Goal: Information Seeking & Learning: Learn about a topic

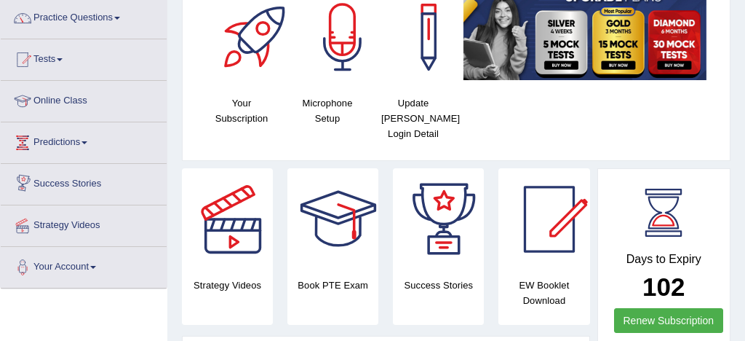
scroll to position [39, 0]
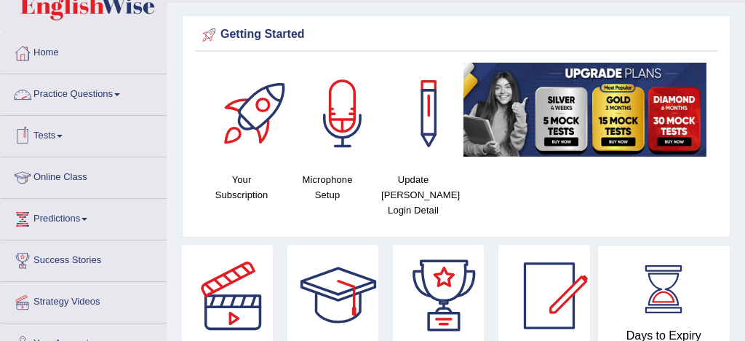
click at [103, 92] on link "Practice Questions" at bounding box center [84, 92] width 166 height 36
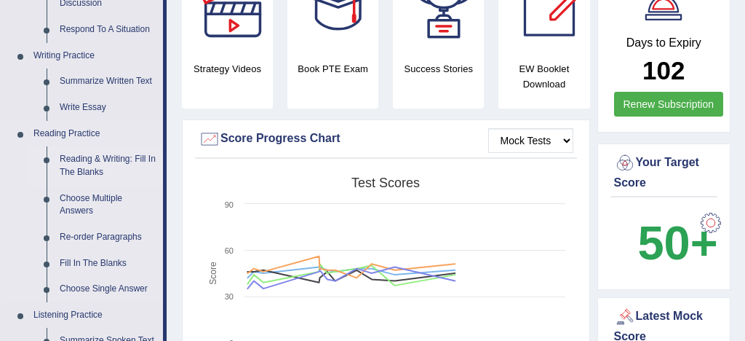
scroll to position [384, 0]
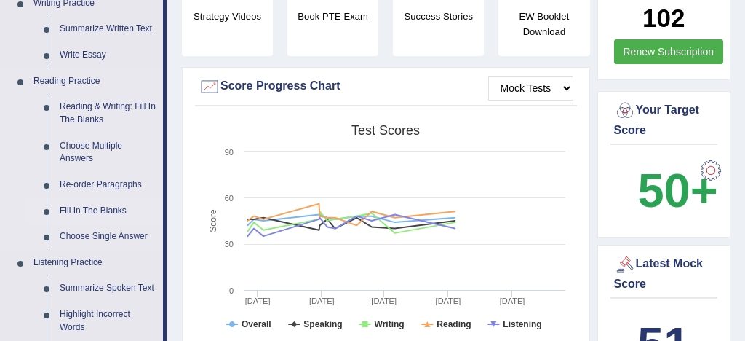
click at [112, 212] on link "Fill In The Blanks" at bounding box center [108, 211] width 110 height 26
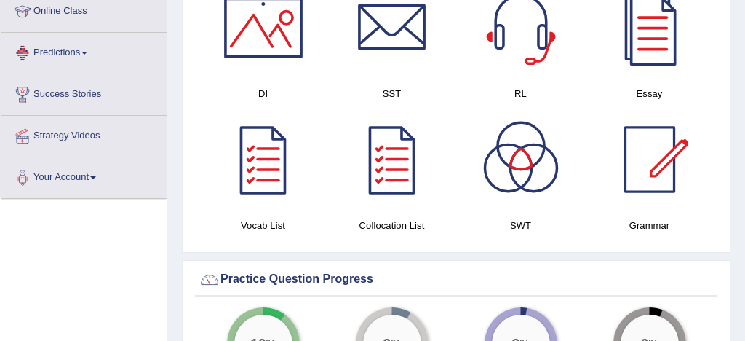
scroll to position [951, 0]
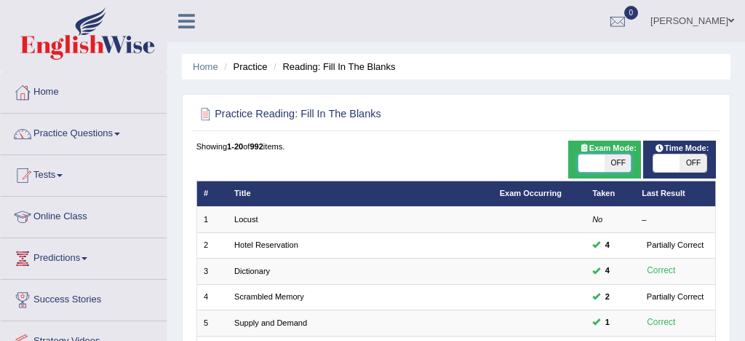
click at [593, 162] on span at bounding box center [592, 162] width 26 height 17
checkbox input "true"
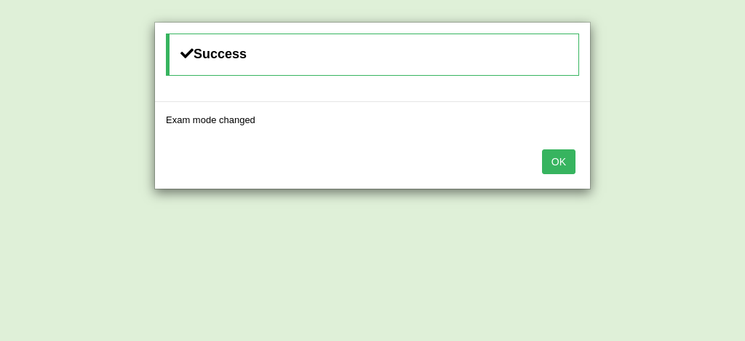
click at [558, 165] on button "OK" at bounding box center [558, 161] width 33 height 25
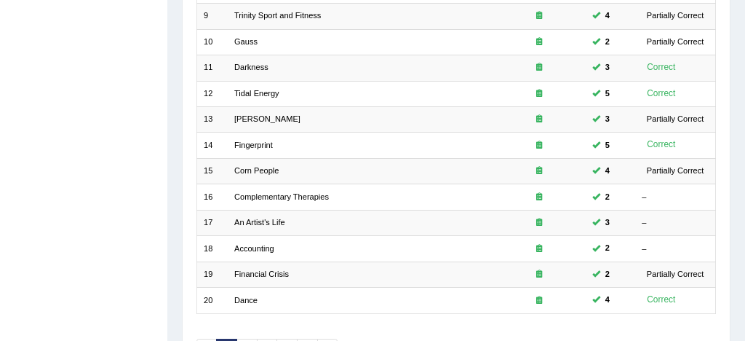
scroll to position [498, 0]
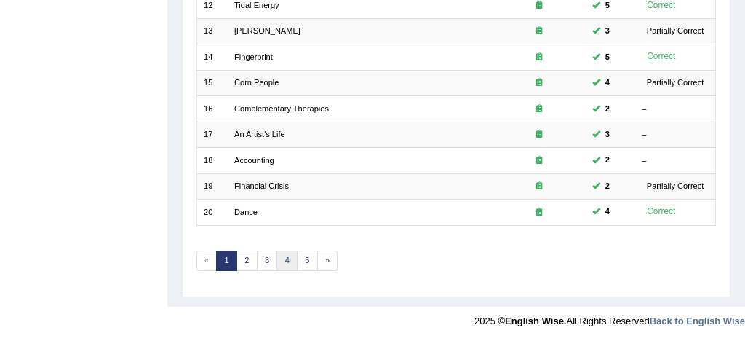
click at [286, 257] on link "4" at bounding box center [287, 260] width 21 height 20
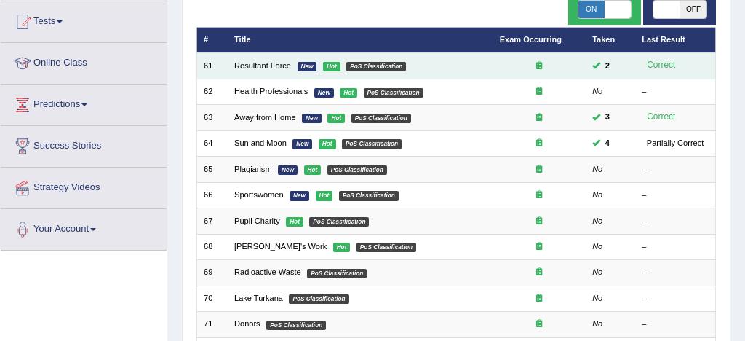
scroll to position [149, 0]
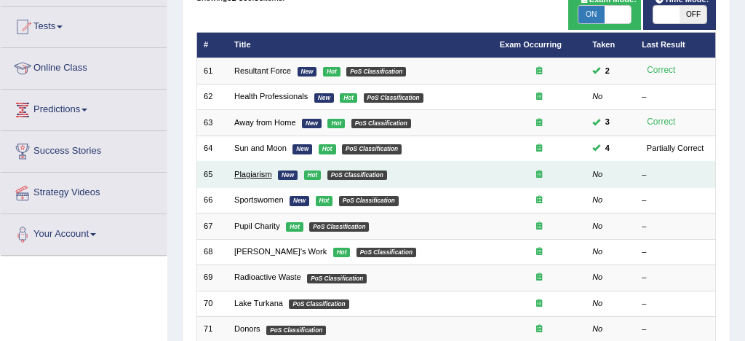
click at [247, 178] on link "Plagiarism" at bounding box center [253, 174] width 38 height 9
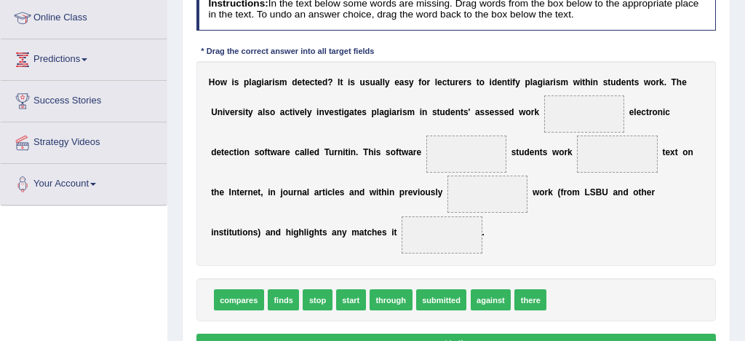
scroll to position [199, 0]
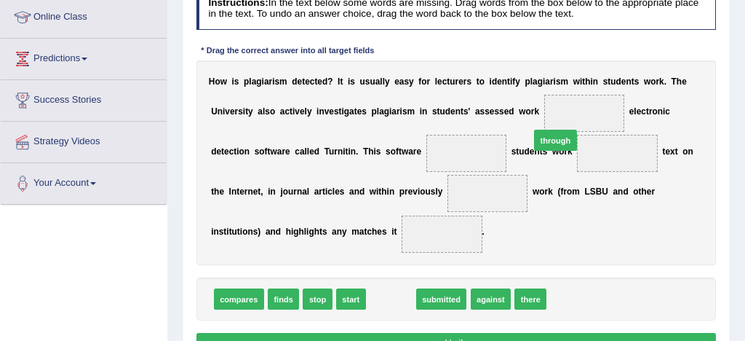
drag, startPoint x: 384, startPoint y: 302, endPoint x: 595, endPoint y: 90, distance: 299.6
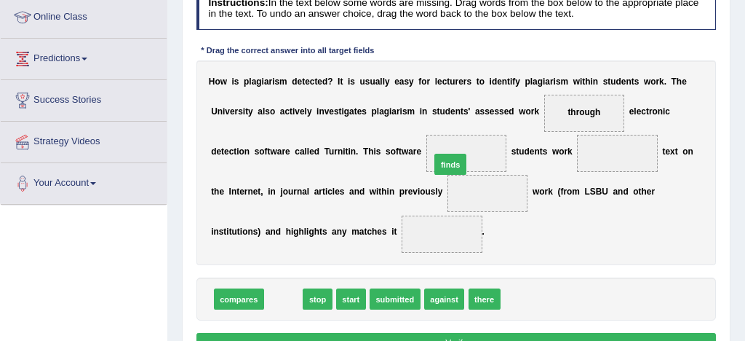
drag, startPoint x: 278, startPoint y: 301, endPoint x: 475, endPoint y: 141, distance: 253.1
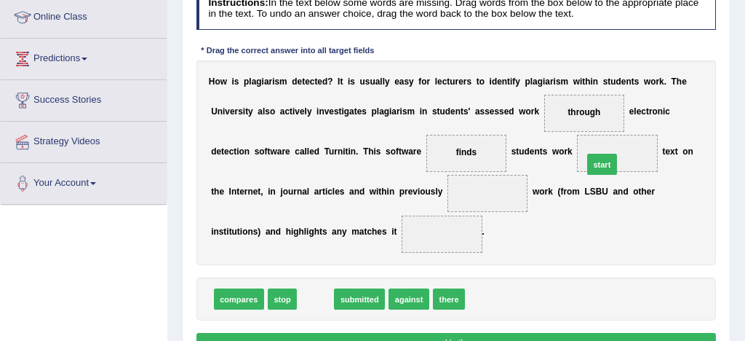
drag, startPoint x: 311, startPoint y: 301, endPoint x: 649, endPoint y: 137, distance: 376.1
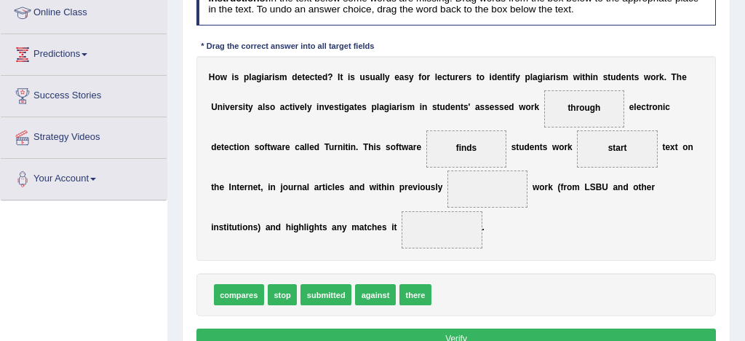
scroll to position [204, 0]
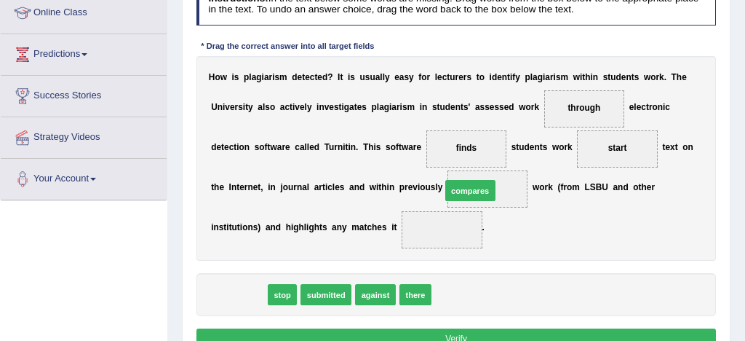
drag, startPoint x: 248, startPoint y: 298, endPoint x: 521, endPoint y: 175, distance: 298.5
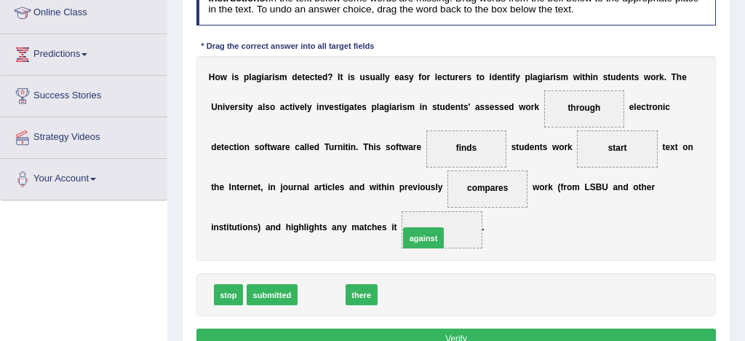
drag, startPoint x: 320, startPoint y: 296, endPoint x: 440, endPoint y: 229, distance: 137.2
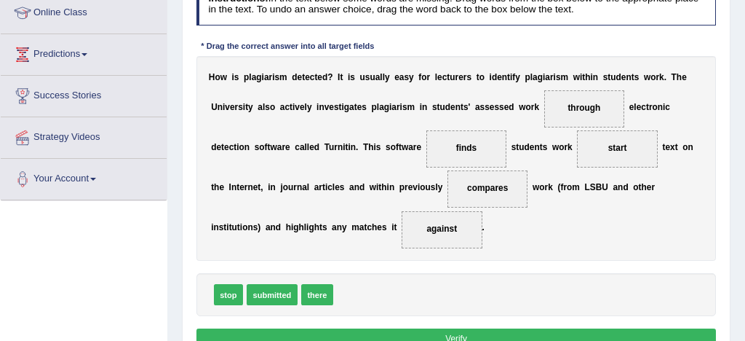
scroll to position [219, 0]
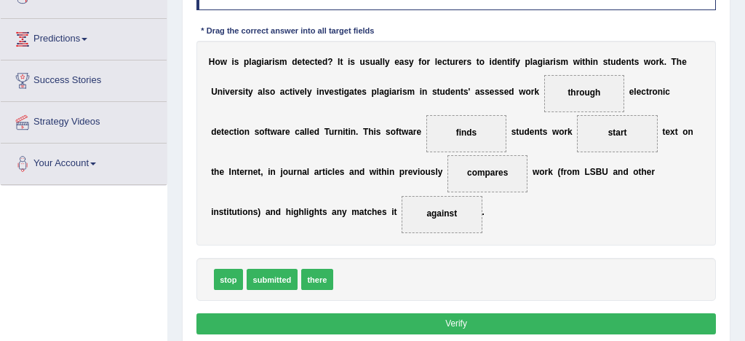
click at [490, 320] on button "Verify" at bounding box center [457, 323] width 521 height 21
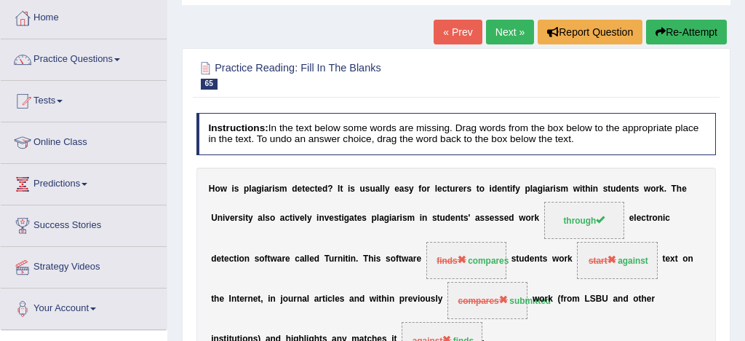
scroll to position [61, 0]
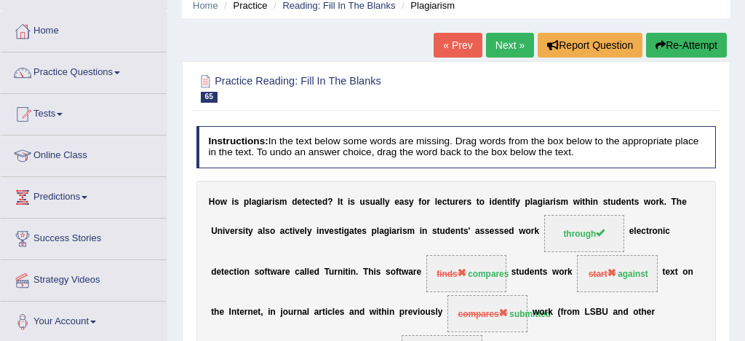
click at [684, 49] on button "Re-Attempt" at bounding box center [686, 45] width 81 height 25
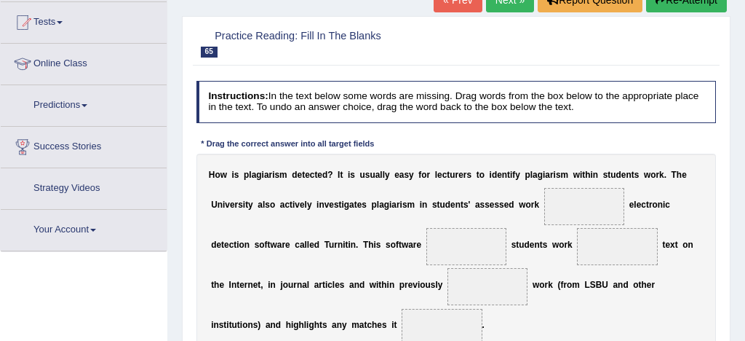
scroll to position [270, 0]
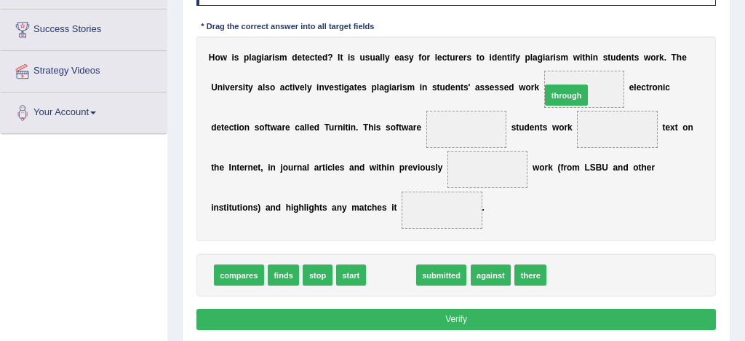
drag, startPoint x: 391, startPoint y: 275, endPoint x: 602, endPoint y: 60, distance: 301.1
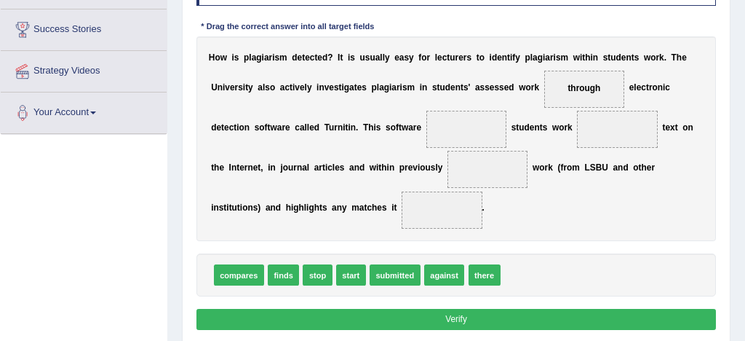
click at [240, 277] on span "compares" at bounding box center [239, 274] width 50 height 21
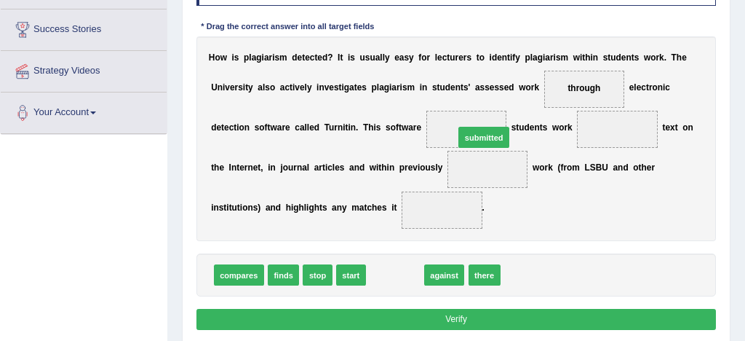
drag, startPoint x: 392, startPoint y: 277, endPoint x: 491, endPoint y: 113, distance: 192.4
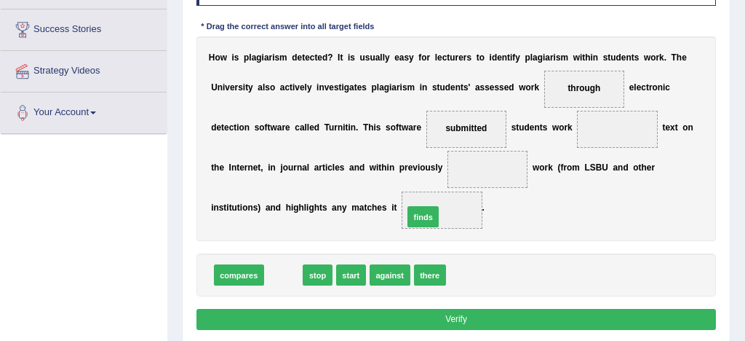
drag, startPoint x: 284, startPoint y: 276, endPoint x: 456, endPoint y: 205, distance: 186.7
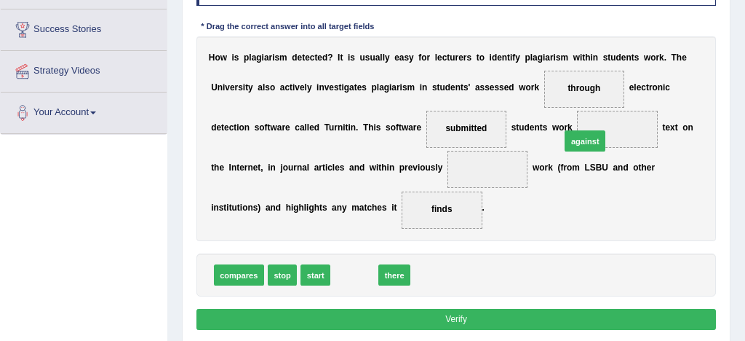
drag, startPoint x: 350, startPoint y: 274, endPoint x: 625, endPoint y: 115, distance: 317.7
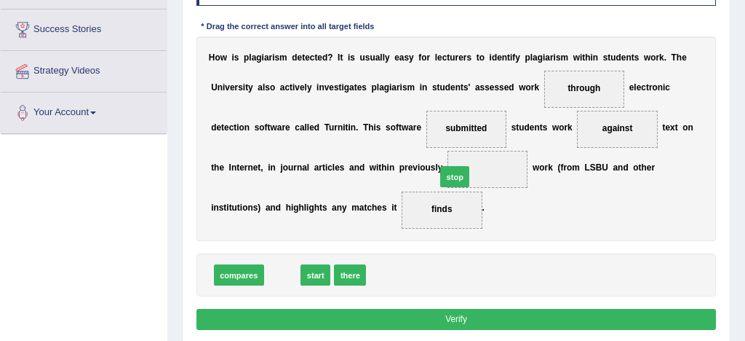
drag, startPoint x: 286, startPoint y: 276, endPoint x: 509, endPoint y: 157, distance: 252.4
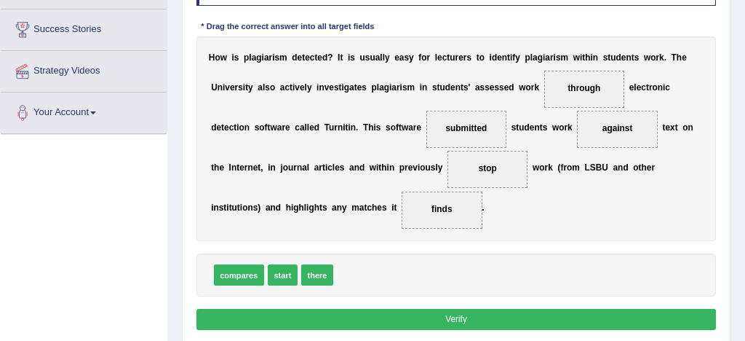
click at [494, 316] on button "Verify" at bounding box center [457, 319] width 521 height 21
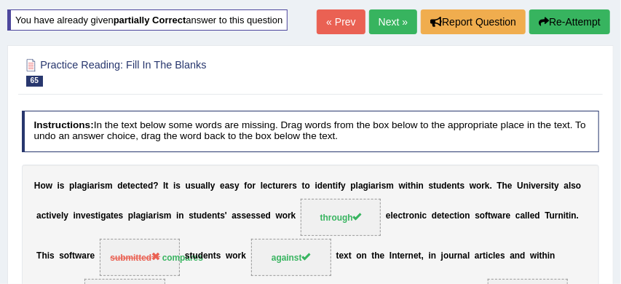
scroll to position [84, 0]
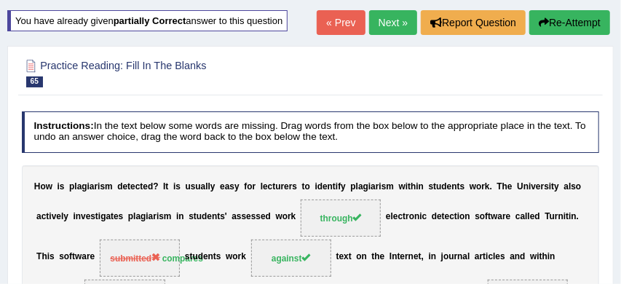
click at [384, 17] on link "Next »" at bounding box center [393, 22] width 48 height 25
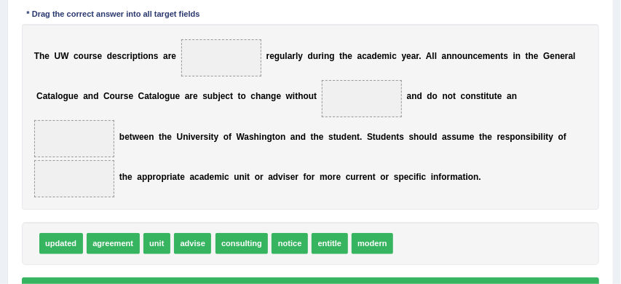
scroll to position [235, 0]
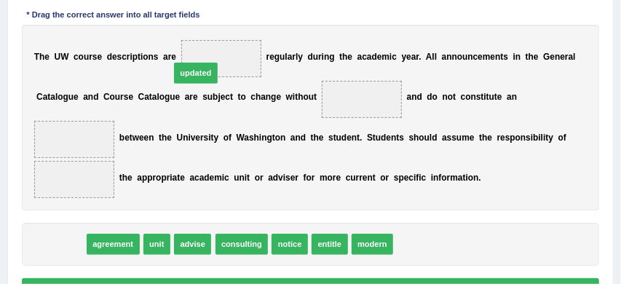
drag, startPoint x: 68, startPoint y: 242, endPoint x: 227, endPoint y: 40, distance: 256.6
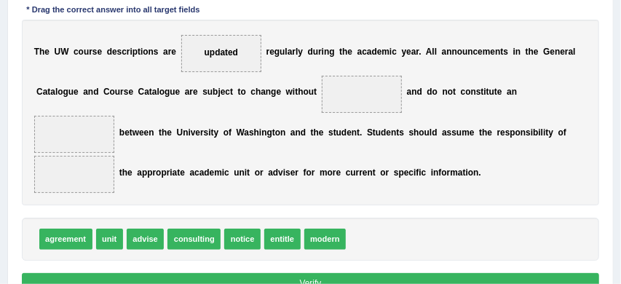
scroll to position [240, 0]
drag, startPoint x: 242, startPoint y: 242, endPoint x: 378, endPoint y: 77, distance: 214.1
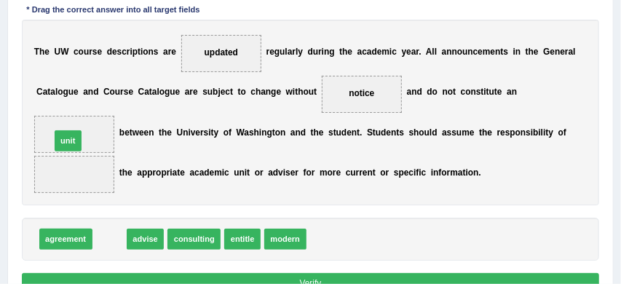
drag, startPoint x: 116, startPoint y: 242, endPoint x: 68, endPoint y: 125, distance: 126.3
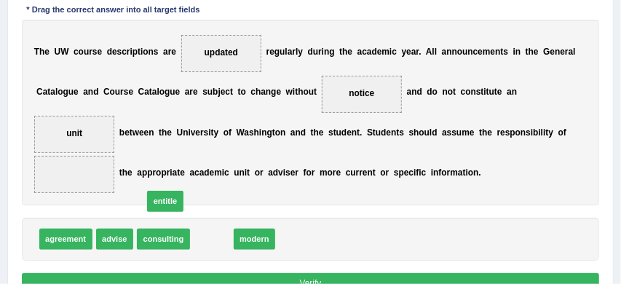
drag, startPoint x: 216, startPoint y: 240, endPoint x: 177, endPoint y: 199, distance: 56.1
click at [177, 199] on span "entitle" at bounding box center [165, 201] width 36 height 21
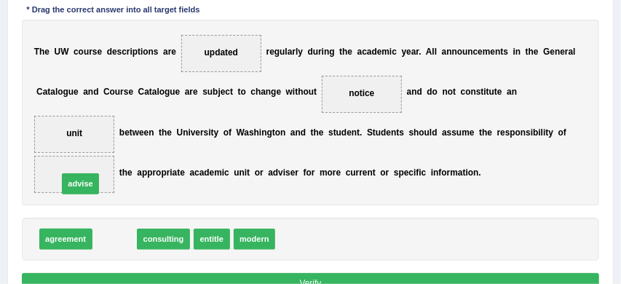
drag, startPoint x: 117, startPoint y: 237, endPoint x: 77, endPoint y: 172, distance: 76.8
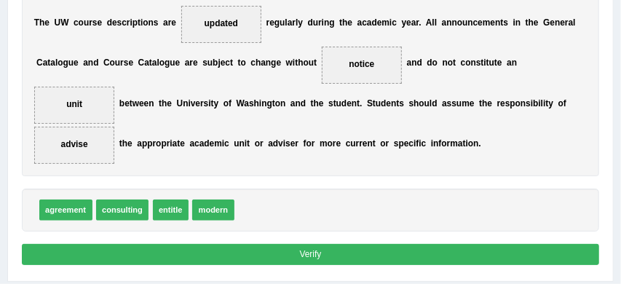
scroll to position [269, 0]
click at [340, 248] on button "Verify" at bounding box center [311, 254] width 578 height 21
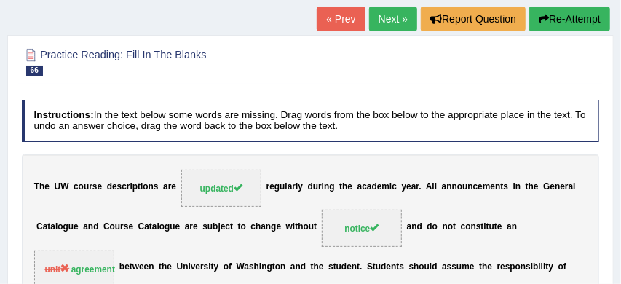
scroll to position [86, 0]
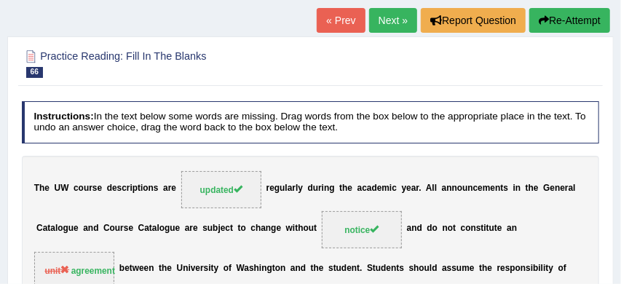
click at [568, 19] on button "Re-Attempt" at bounding box center [569, 20] width 81 height 25
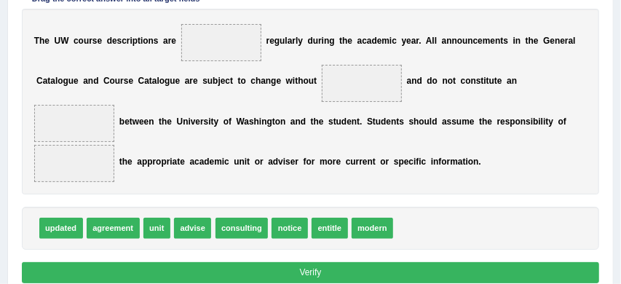
scroll to position [298, 0]
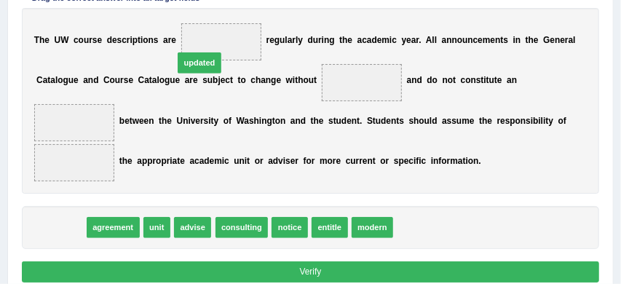
drag, startPoint x: 51, startPoint y: 229, endPoint x: 218, endPoint y: 30, distance: 260.4
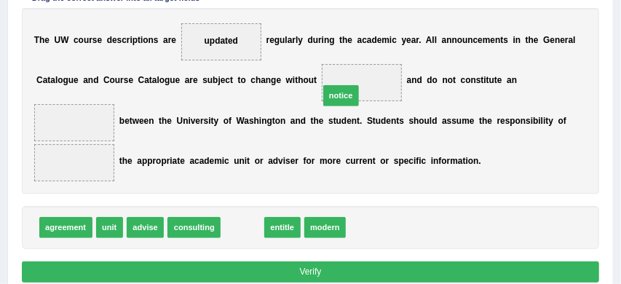
drag, startPoint x: 232, startPoint y: 229, endPoint x: 359, endPoint y: 61, distance: 210.0
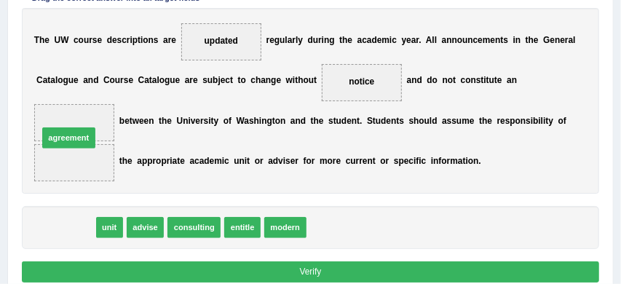
drag, startPoint x: 61, startPoint y: 229, endPoint x: 65, endPoint y: 124, distance: 105.6
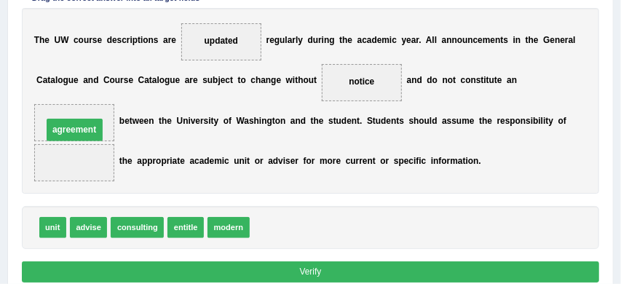
drag, startPoint x: 85, startPoint y: 160, endPoint x: 85, endPoint y: 111, distance: 49.5
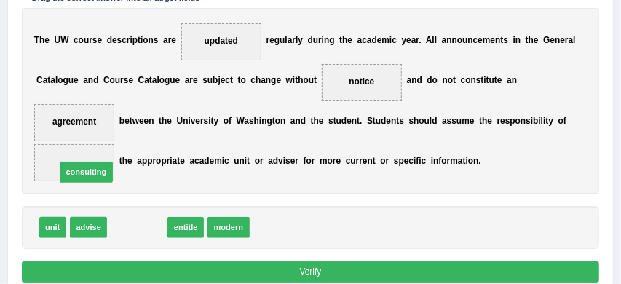
drag, startPoint x: 148, startPoint y: 230, endPoint x: 87, endPoint y: 165, distance: 89.1
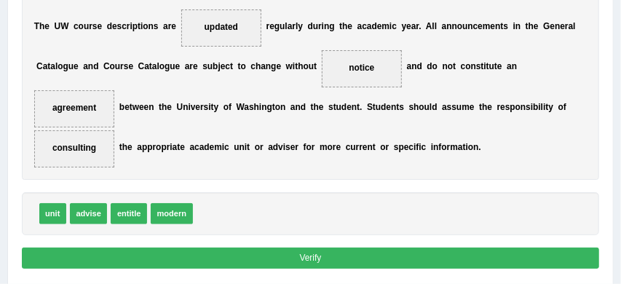
scroll to position [320, 0]
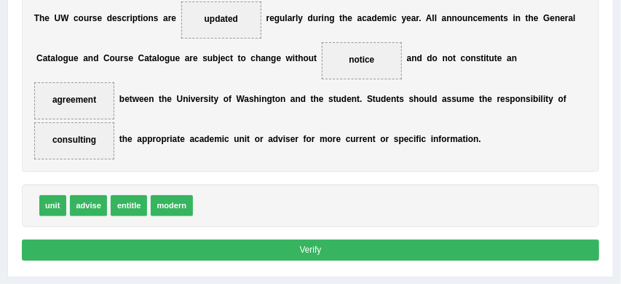
click at [312, 251] on button "Verify" at bounding box center [311, 250] width 578 height 21
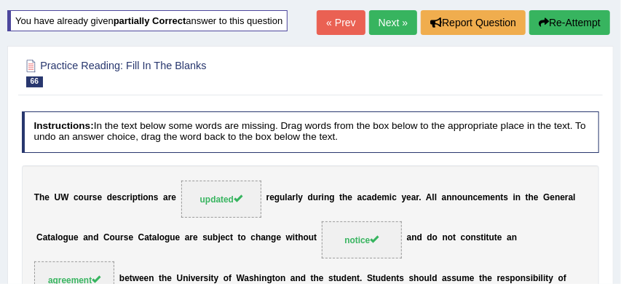
scroll to position [82, 0]
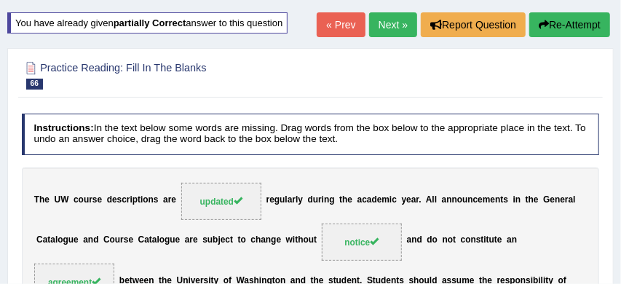
click at [386, 24] on link "Next »" at bounding box center [393, 24] width 48 height 25
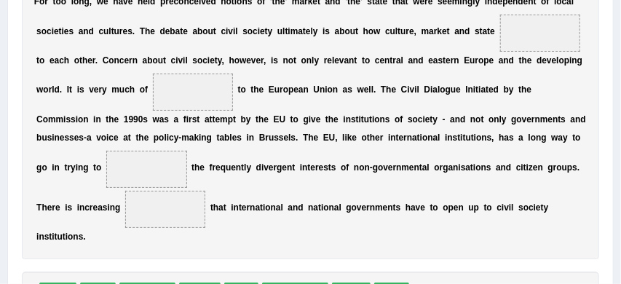
scroll to position [287, 0]
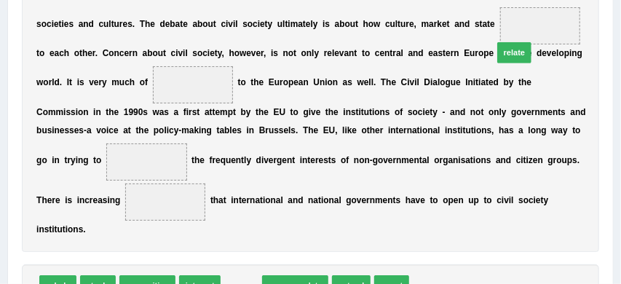
drag, startPoint x: 234, startPoint y: 266, endPoint x: 557, endPoint y: -11, distance: 425.4
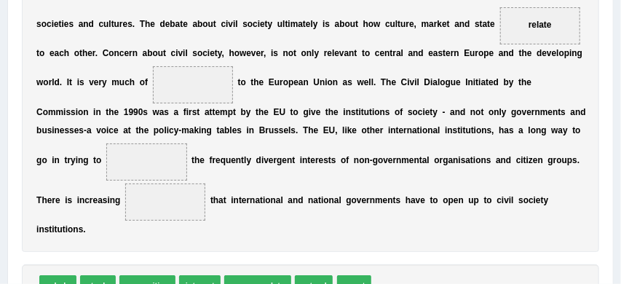
scroll to position [291, 0]
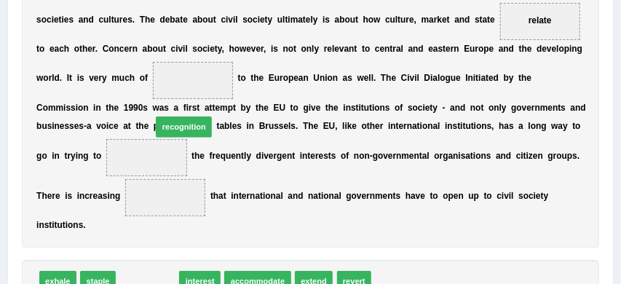
drag, startPoint x: 147, startPoint y: 262, endPoint x: 198, endPoint y: 60, distance: 208.7
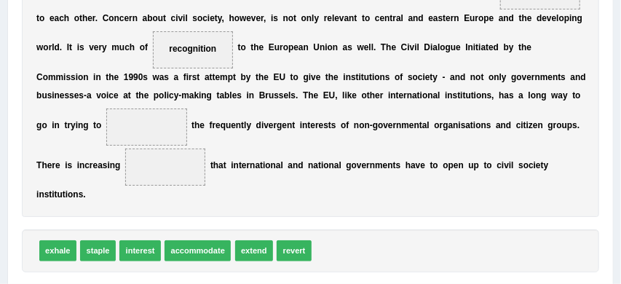
scroll to position [323, 0]
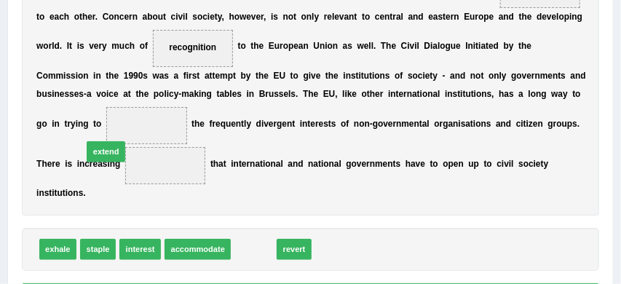
drag, startPoint x: 253, startPoint y: 230, endPoint x: 79, endPoint y: 116, distance: 208.8
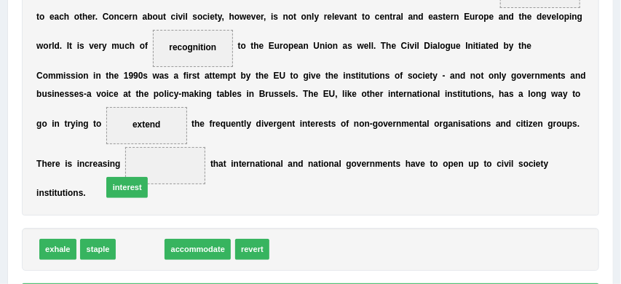
drag, startPoint x: 141, startPoint y: 234, endPoint x: 126, endPoint y: 162, distance: 74.4
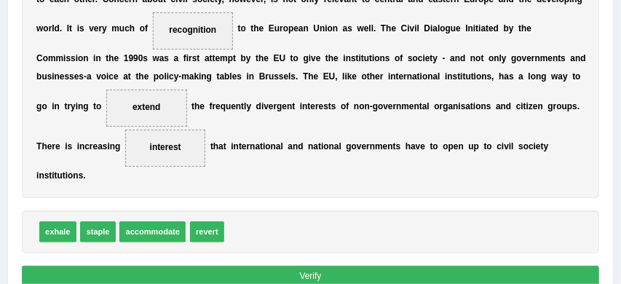
scroll to position [341, 0]
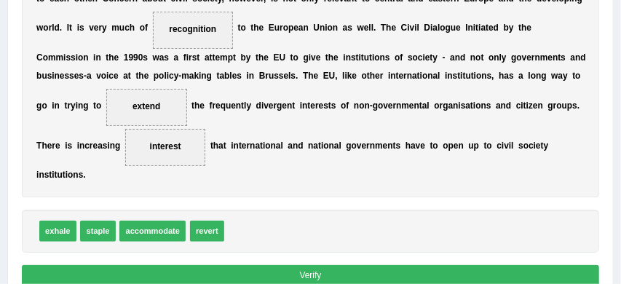
click at [302, 265] on button "Verify" at bounding box center [311, 275] width 578 height 21
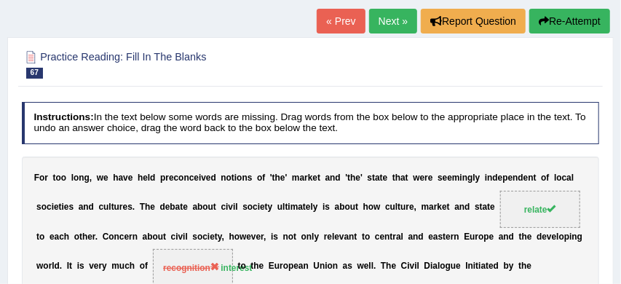
scroll to position [76, 0]
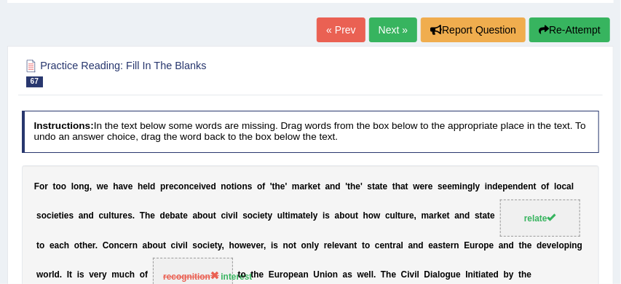
click at [560, 29] on button "Re-Attempt" at bounding box center [569, 29] width 81 height 25
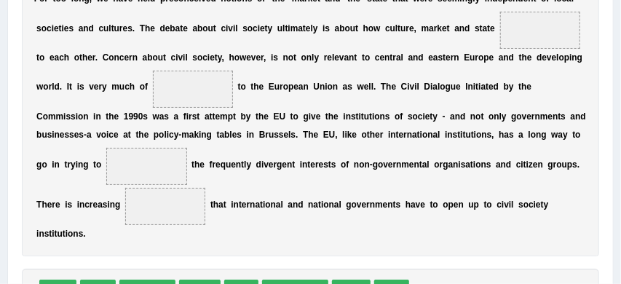
scroll to position [320, 0]
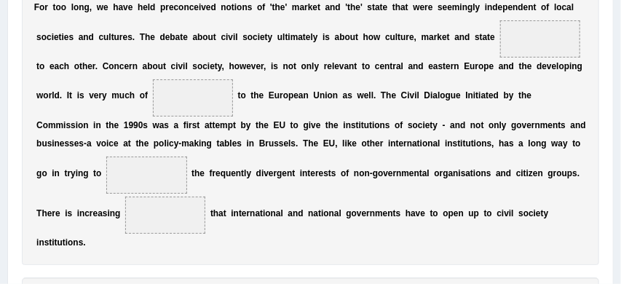
drag, startPoint x: 235, startPoint y: 277, endPoint x: 461, endPoint y: 79, distance: 300.7
click at [460, 79] on div "Instructions: In the text below some words are missing. Drag words from the box…" at bounding box center [310, 136] width 584 height 456
drag, startPoint x: 242, startPoint y: 278, endPoint x: 600, endPoint y: -14, distance: 462.1
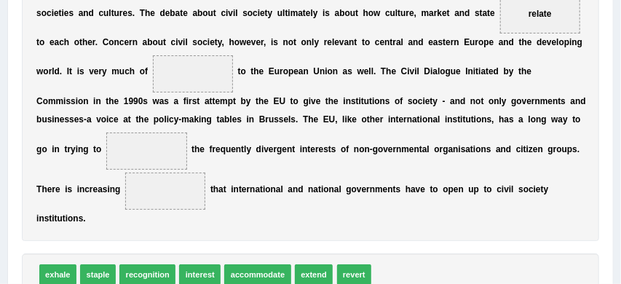
scroll to position [347, 0]
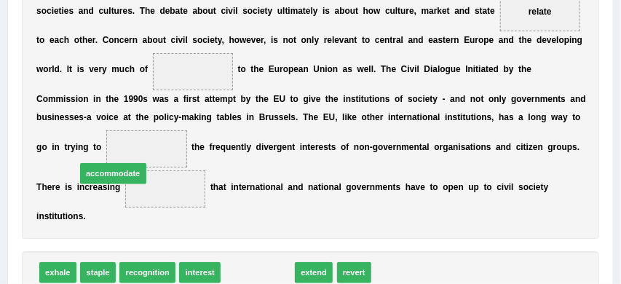
drag, startPoint x: 258, startPoint y: 256, endPoint x: 80, endPoint y: 135, distance: 215.0
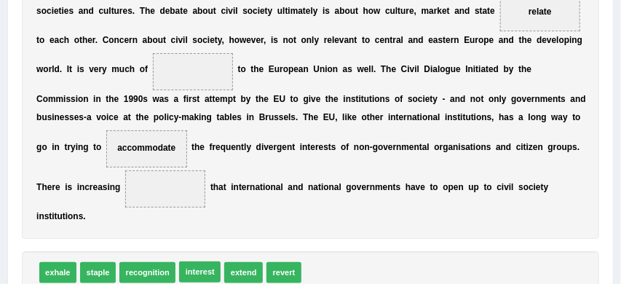
drag, startPoint x: 200, startPoint y: 253, endPoint x: 212, endPoint y: 124, distance: 129.4
click at [212, 126] on div "Instructions: In the text below some words are missing. Drag words from the box…" at bounding box center [310, 109] width 584 height 456
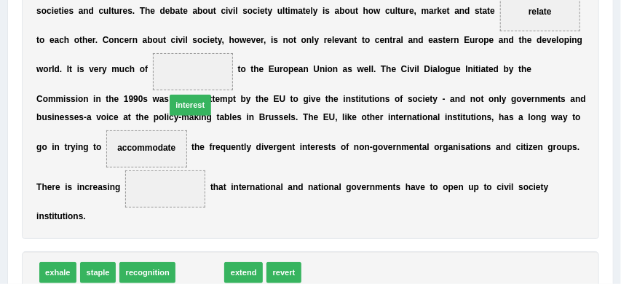
drag, startPoint x: 199, startPoint y: 252, endPoint x: 191, endPoint y: 40, distance: 212.0
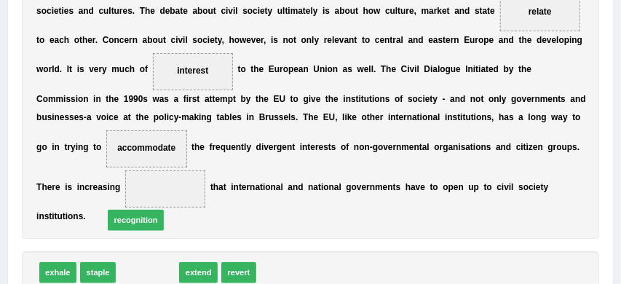
drag, startPoint x: 159, startPoint y: 253, endPoint x: 145, endPoint y: 192, distance: 62.7
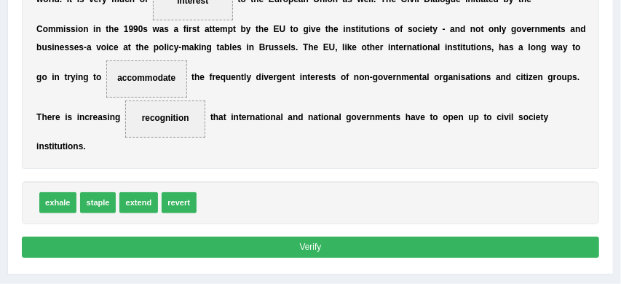
scroll to position [419, 0]
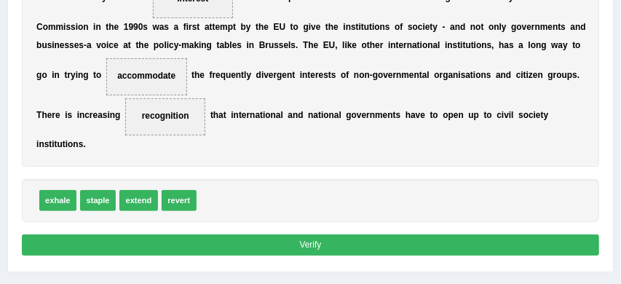
click at [277, 234] on button "Verify" at bounding box center [311, 244] width 578 height 21
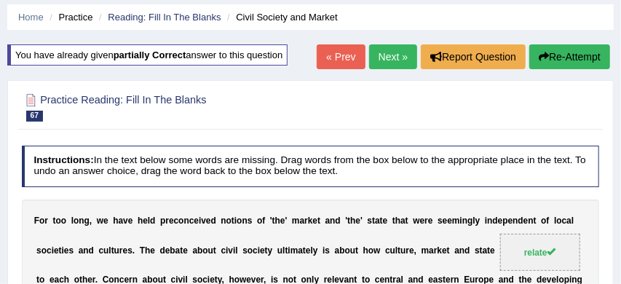
scroll to position [47, 0]
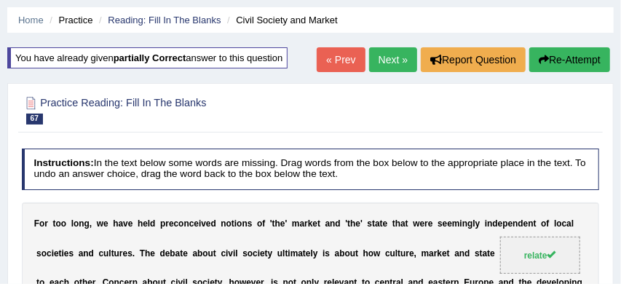
click at [381, 57] on link "Next »" at bounding box center [393, 59] width 48 height 25
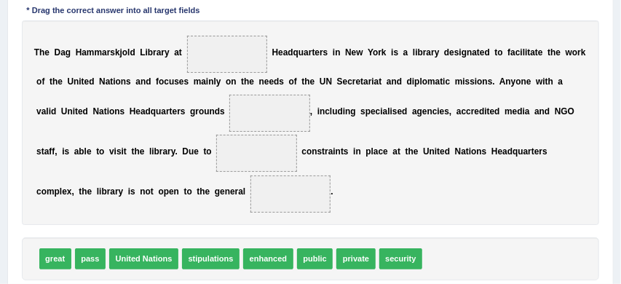
scroll to position [240, 0]
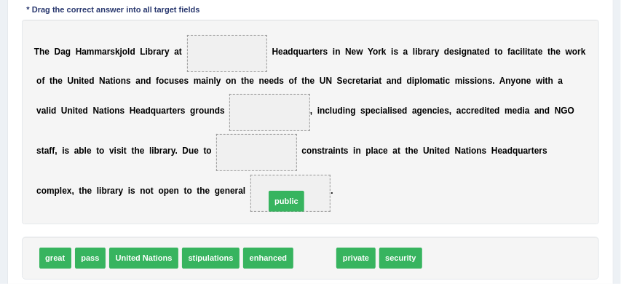
drag, startPoint x: 305, startPoint y: 261, endPoint x: 272, endPoint y: 195, distance: 74.2
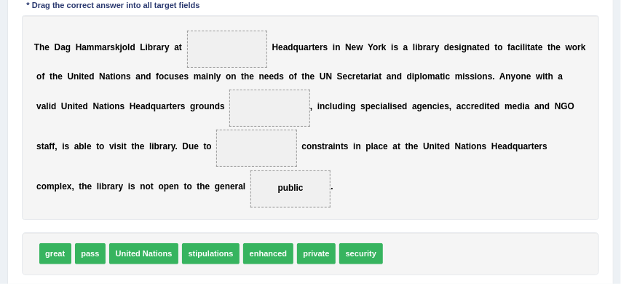
scroll to position [245, 0]
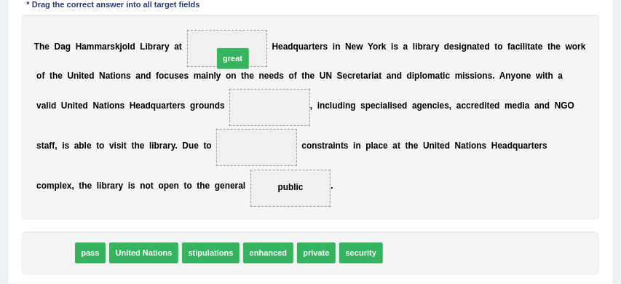
drag, startPoint x: 51, startPoint y: 256, endPoint x: 272, endPoint y: 16, distance: 326.6
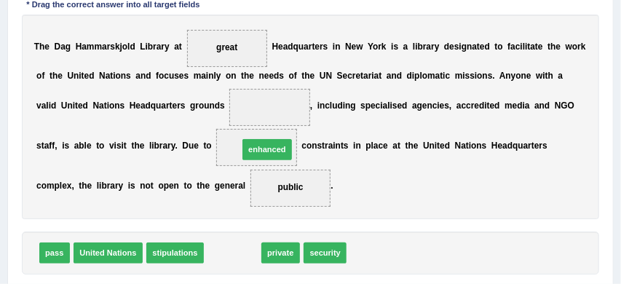
drag, startPoint x: 240, startPoint y: 256, endPoint x: 295, endPoint y: 111, distance: 154.1
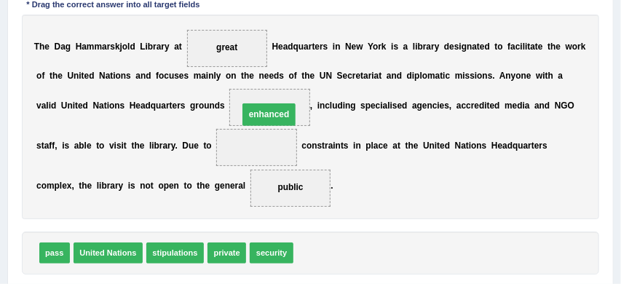
drag, startPoint x: 264, startPoint y: 149, endPoint x: 281, endPoint y: 108, distance: 44.7
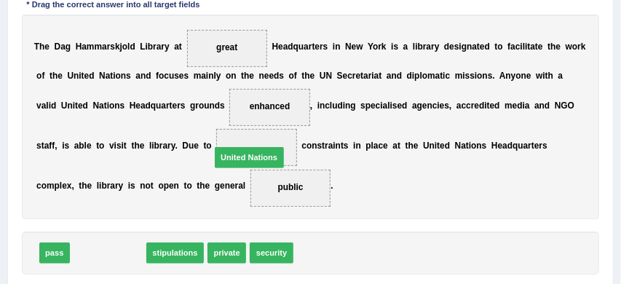
drag, startPoint x: 106, startPoint y: 253, endPoint x: 272, endPoint y: 141, distance: 200.3
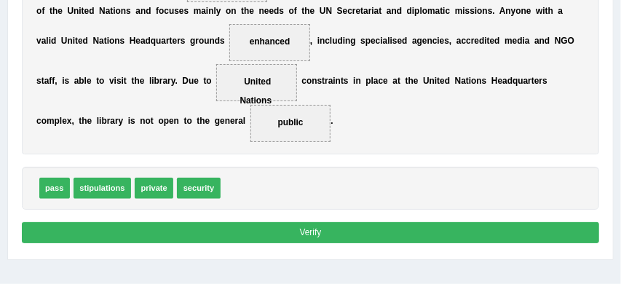
scroll to position [313, 0]
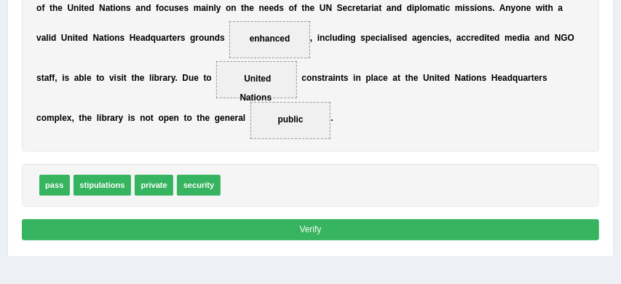
click at [350, 226] on button "Verify" at bounding box center [311, 229] width 578 height 21
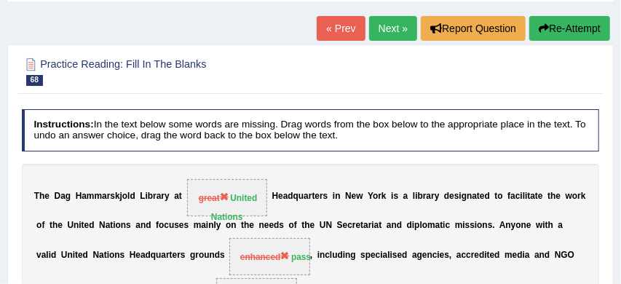
scroll to position [74, 0]
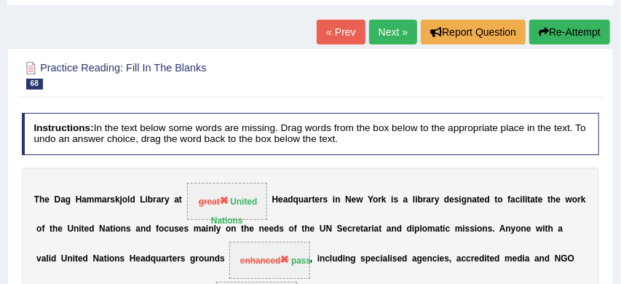
click at [563, 33] on button "Re-Attempt" at bounding box center [569, 32] width 81 height 25
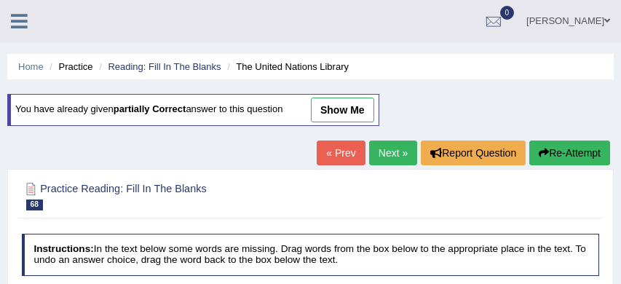
scroll to position [307, 0]
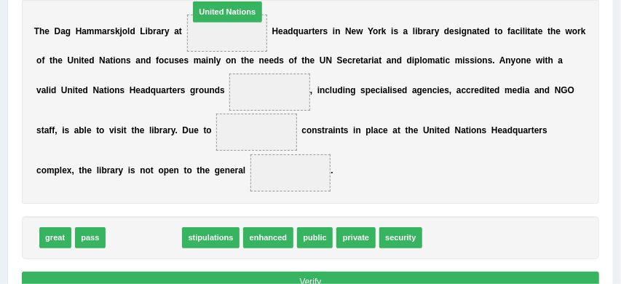
drag, startPoint x: 153, startPoint y: 237, endPoint x: 252, endPoint y: -28, distance: 282.9
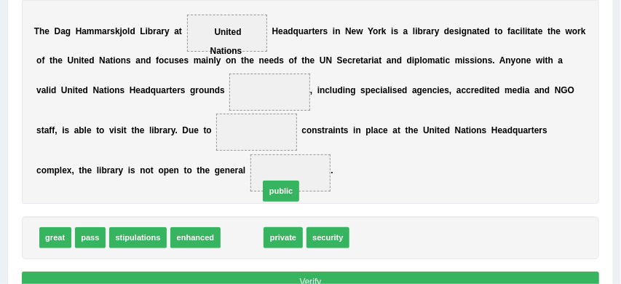
drag, startPoint x: 240, startPoint y: 240, endPoint x: 288, endPoint y: 183, distance: 74.9
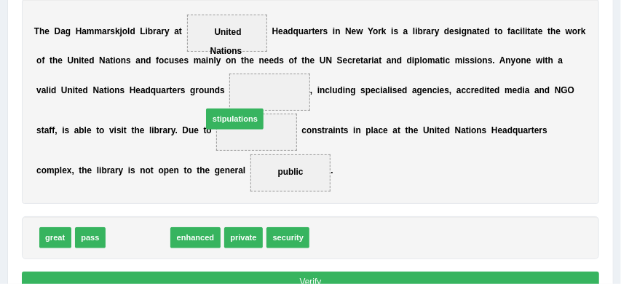
drag, startPoint x: 139, startPoint y: 239, endPoint x: 309, endPoint y: 58, distance: 248.3
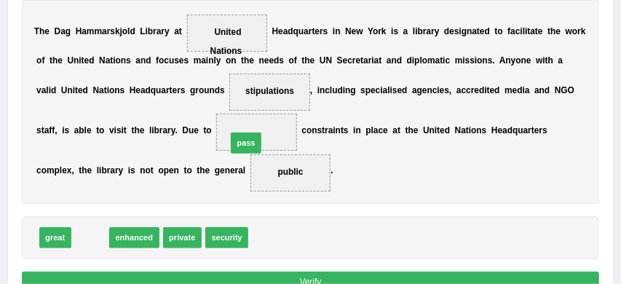
drag, startPoint x: 90, startPoint y: 240, endPoint x: 277, endPoint y: 124, distance: 220.2
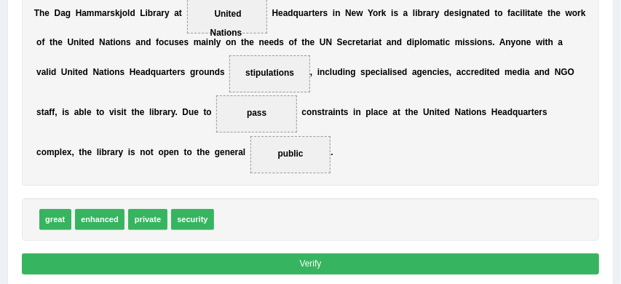
scroll to position [327, 0]
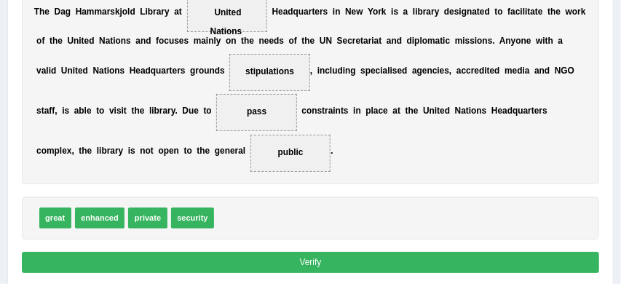
click at [335, 261] on button "Verify" at bounding box center [311, 262] width 578 height 21
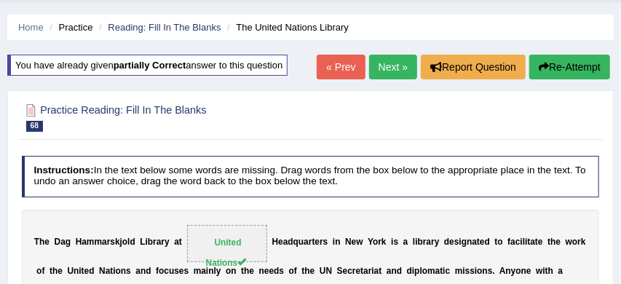
scroll to position [33, 0]
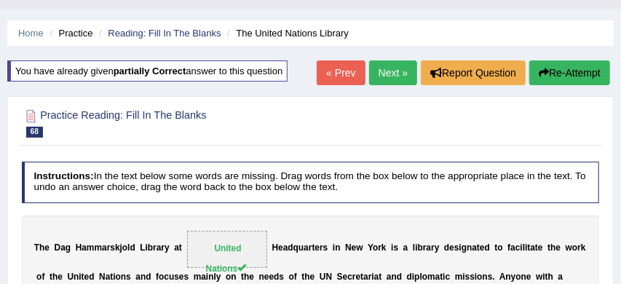
click at [558, 68] on button "Re-Attempt" at bounding box center [569, 72] width 81 height 25
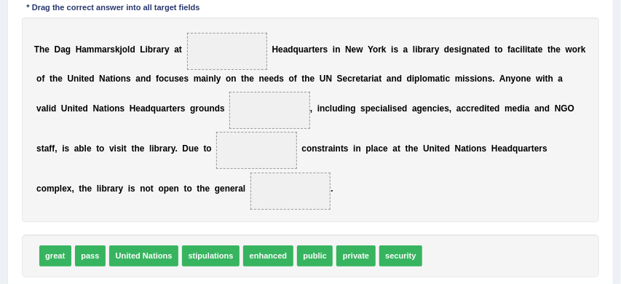
scroll to position [290, 0]
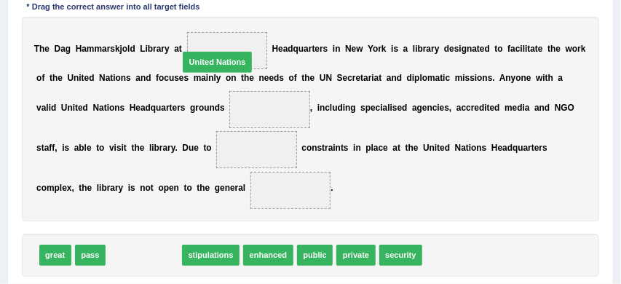
drag, startPoint x: 147, startPoint y: 254, endPoint x: 234, endPoint y: 28, distance: 242.7
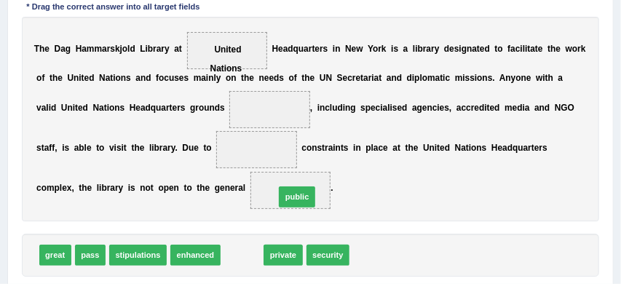
drag, startPoint x: 240, startPoint y: 257, endPoint x: 304, endPoint y: 188, distance: 94.8
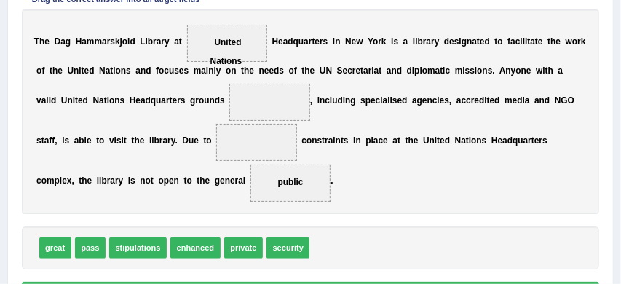
scroll to position [298, 0]
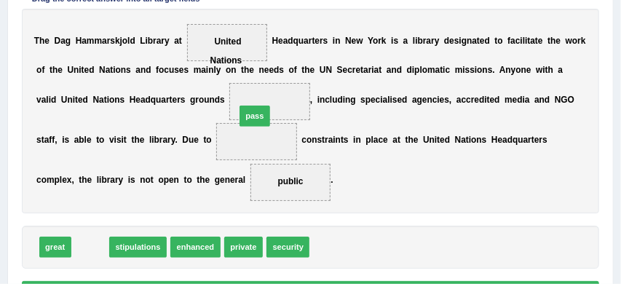
drag, startPoint x: 85, startPoint y: 250, endPoint x: 293, endPoint y: 89, distance: 263.0
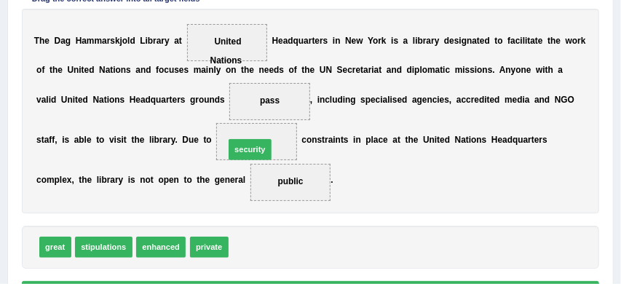
drag, startPoint x: 256, startPoint y: 248, endPoint x: 253, endPoint y: 135, distance: 112.1
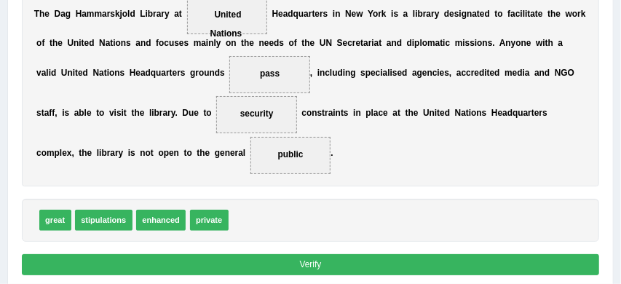
scroll to position [329, 0]
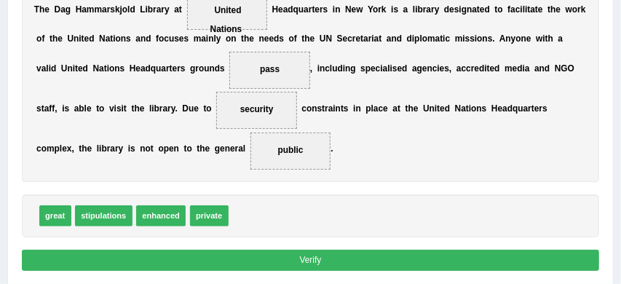
click at [326, 258] on button "Verify" at bounding box center [311, 260] width 578 height 21
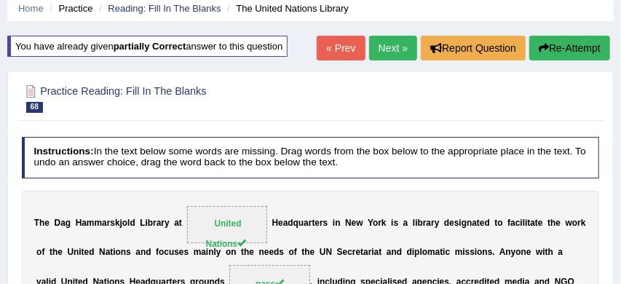
scroll to position [58, 0]
click at [389, 46] on link "Next »" at bounding box center [393, 48] width 48 height 25
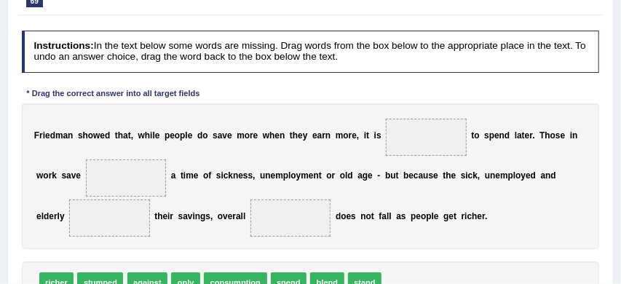
scroll to position [180, 0]
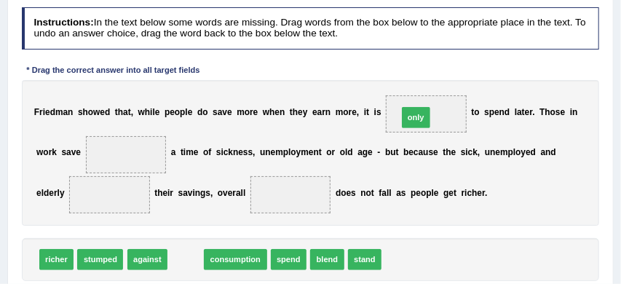
drag, startPoint x: 178, startPoint y: 260, endPoint x: 453, endPoint y: 92, distance: 321.9
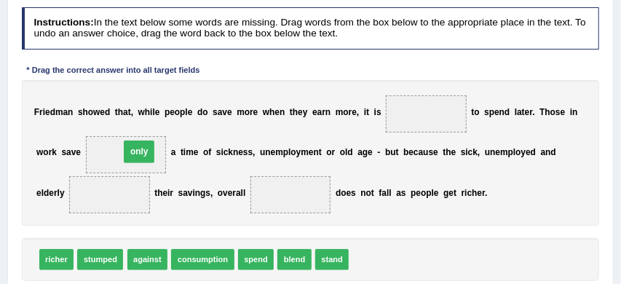
drag, startPoint x: 432, startPoint y: 113, endPoint x: 95, endPoint y: 159, distance: 340.9
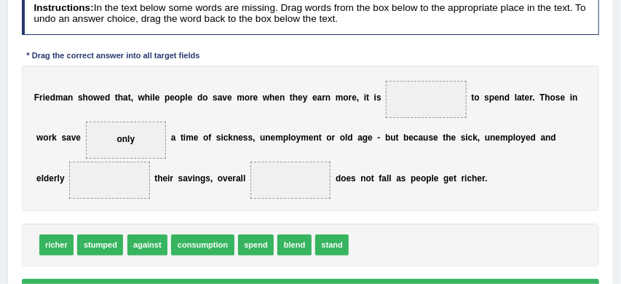
scroll to position [204, 0]
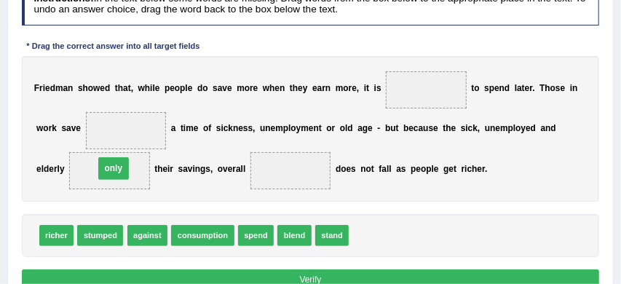
drag, startPoint x: 126, startPoint y: 126, endPoint x: 111, endPoint y: 174, distance: 50.4
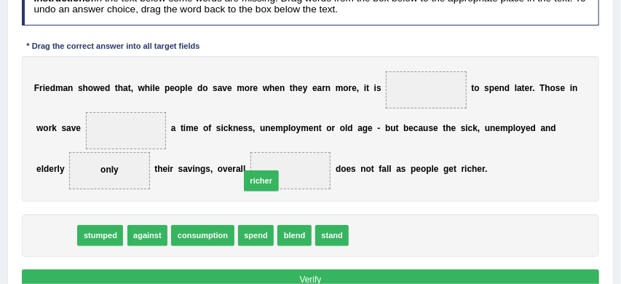
drag, startPoint x: 52, startPoint y: 237, endPoint x: 312, endPoint y: 170, distance: 268.4
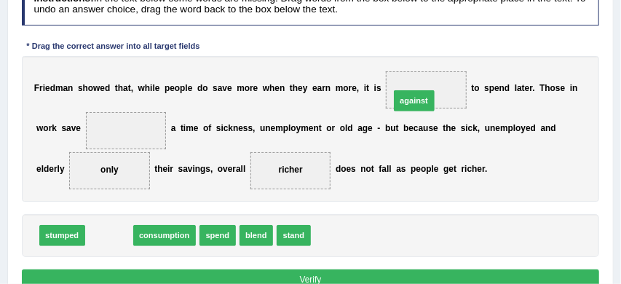
drag, startPoint x: 106, startPoint y: 236, endPoint x: 471, endPoint y: 74, distance: 398.9
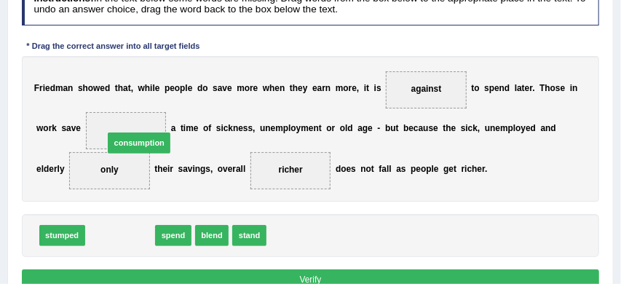
drag, startPoint x: 126, startPoint y: 239, endPoint x: 139, endPoint y: 115, distance: 124.4
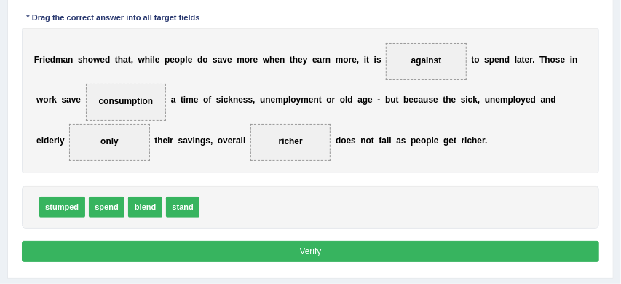
scroll to position [243, 0]
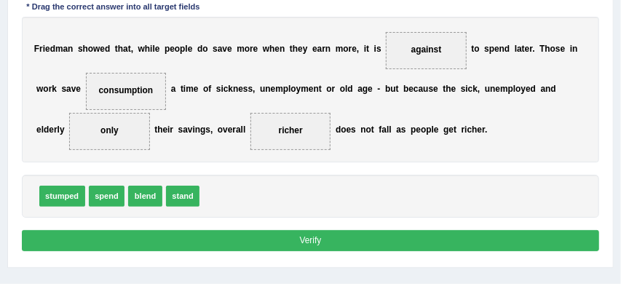
click at [301, 242] on button "Verify" at bounding box center [311, 240] width 578 height 21
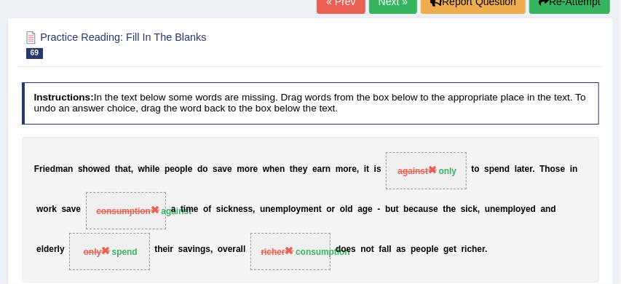
scroll to position [83, 0]
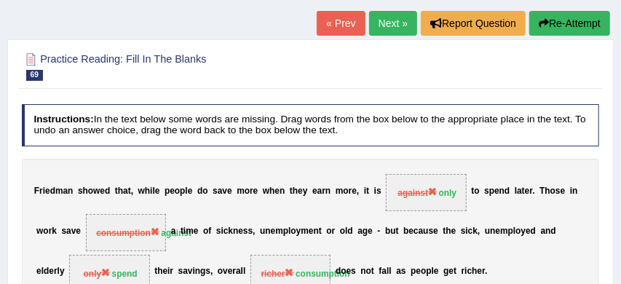
click at [578, 22] on button "Re-Attempt" at bounding box center [569, 23] width 81 height 25
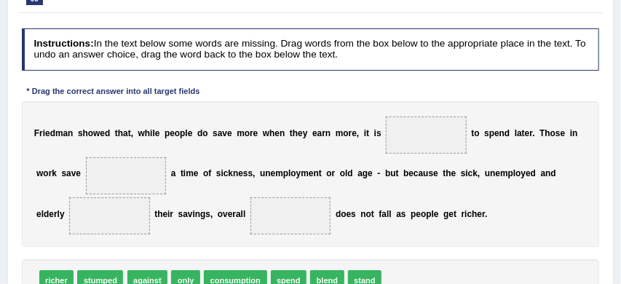
scroll to position [207, 0]
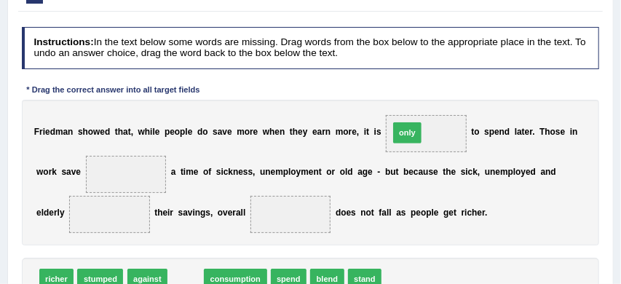
drag, startPoint x: 185, startPoint y: 275, endPoint x: 456, endPoint y: 104, distance: 320.9
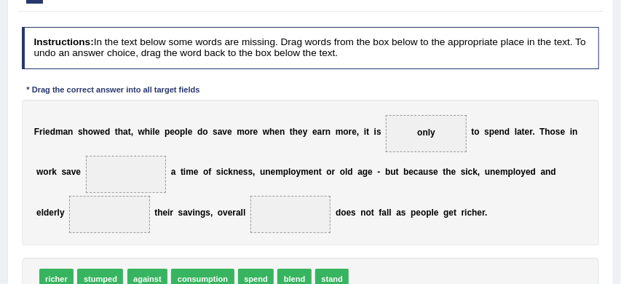
scroll to position [226, 0]
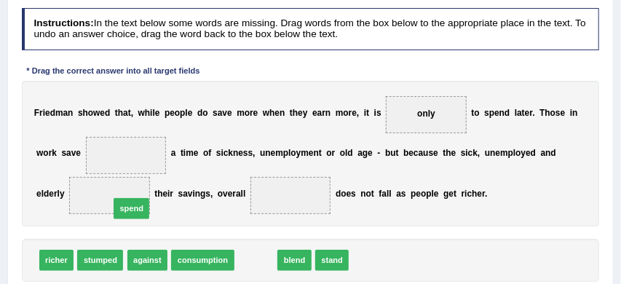
drag, startPoint x: 259, startPoint y: 261, endPoint x: 113, endPoint y: 201, distance: 158.0
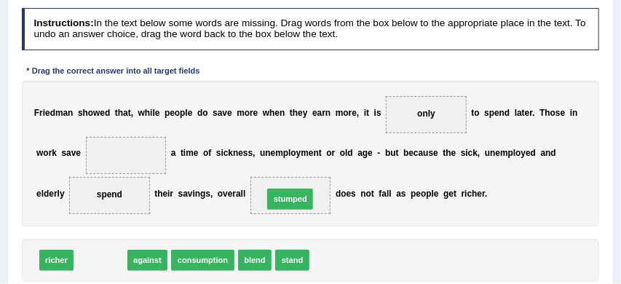
drag, startPoint x: 106, startPoint y: 260, endPoint x: 335, endPoint y: 188, distance: 239.7
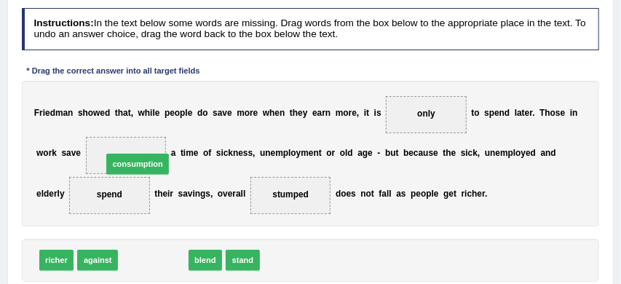
drag, startPoint x: 154, startPoint y: 261, endPoint x: 132, endPoint y: 143, distance: 120.8
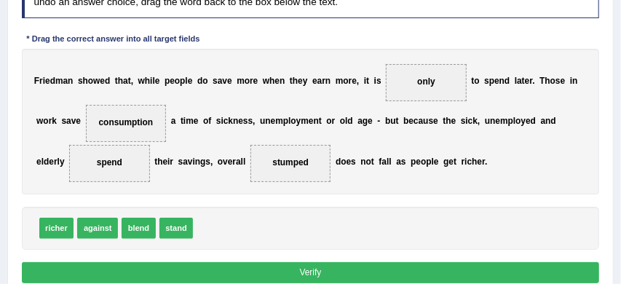
scroll to position [261, 0]
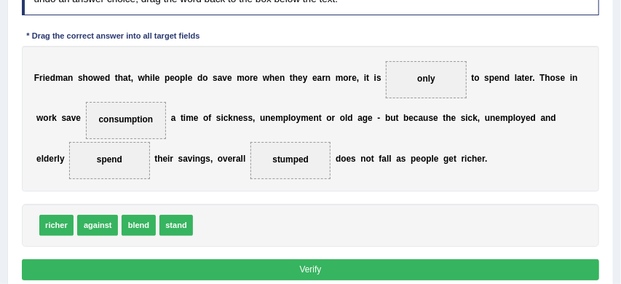
click at [289, 266] on button "Verify" at bounding box center [311, 269] width 578 height 21
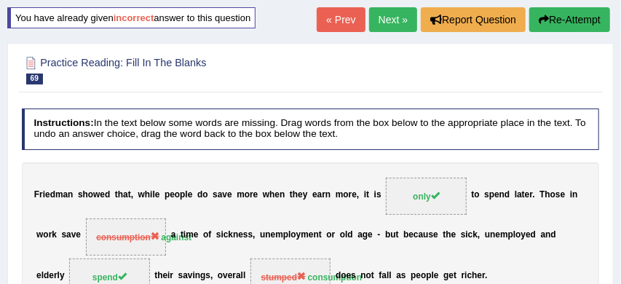
scroll to position [67, 0]
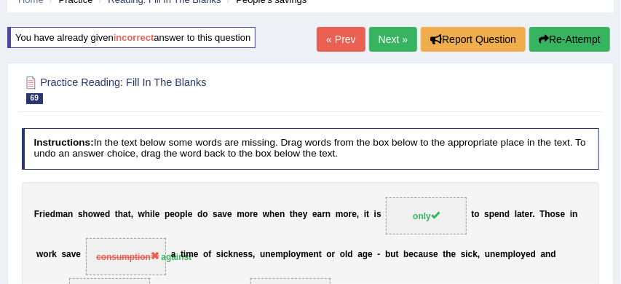
click at [578, 41] on button "Re-Attempt" at bounding box center [569, 39] width 81 height 25
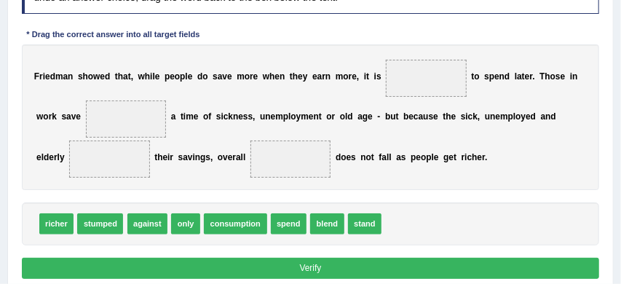
scroll to position [261, 0]
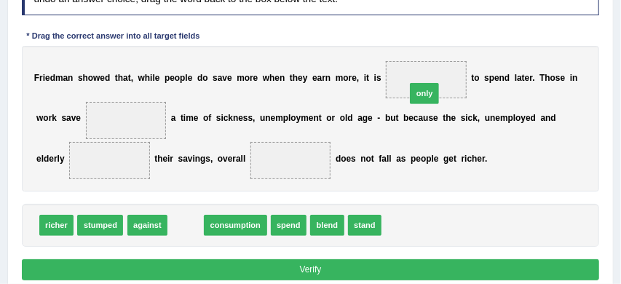
drag, startPoint x: 182, startPoint y: 224, endPoint x: 467, endPoint y: 68, distance: 325.5
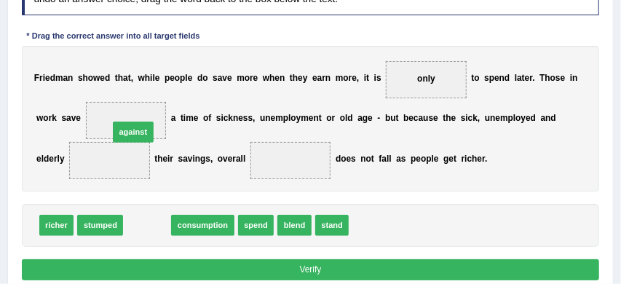
drag, startPoint x: 141, startPoint y: 228, endPoint x: 123, endPoint y: 108, distance: 121.4
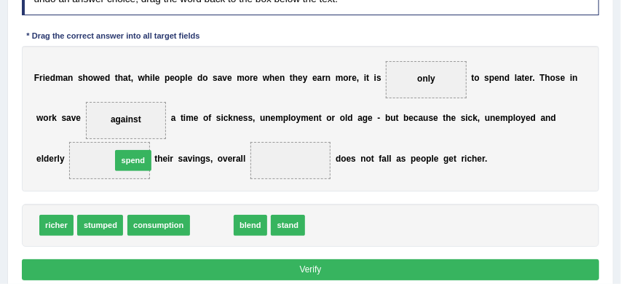
drag, startPoint x: 215, startPoint y: 226, endPoint x: 123, endPoint y: 150, distance: 118.9
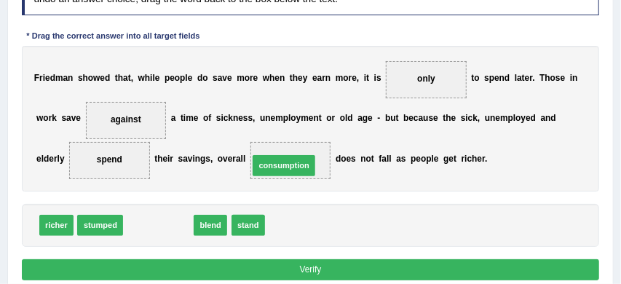
drag, startPoint x: 149, startPoint y: 227, endPoint x: 296, endPoint y: 157, distance: 163.5
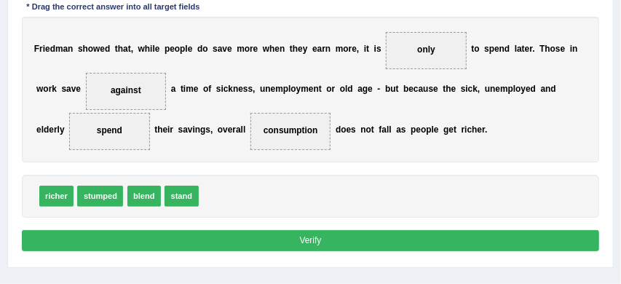
scroll to position [291, 0]
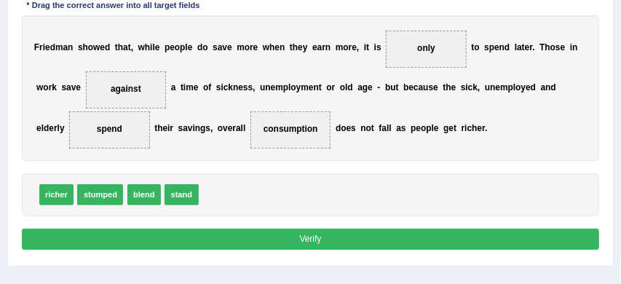
click at [364, 241] on button "Verify" at bounding box center [311, 239] width 578 height 21
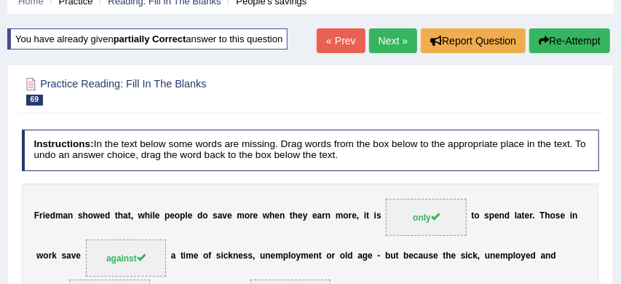
scroll to position [61, 0]
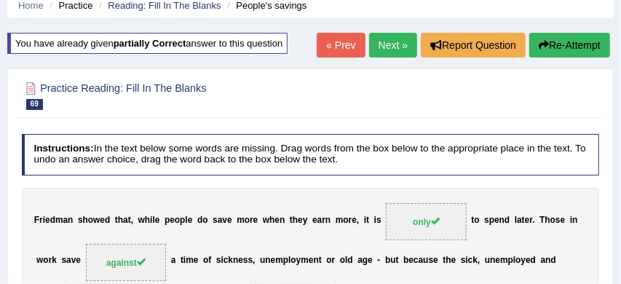
click at [384, 37] on link "Next »" at bounding box center [393, 45] width 48 height 25
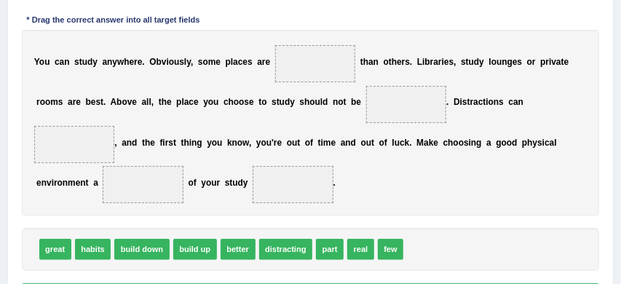
scroll to position [230, 0]
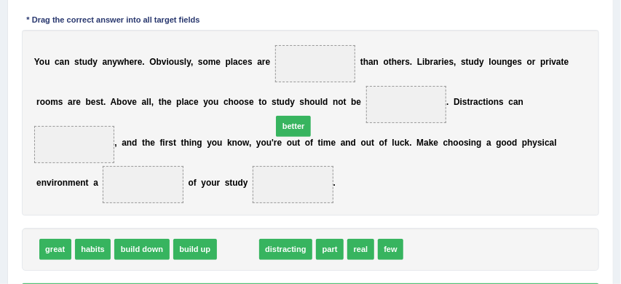
drag, startPoint x: 237, startPoint y: 247, endPoint x: 328, endPoint y: 61, distance: 206.7
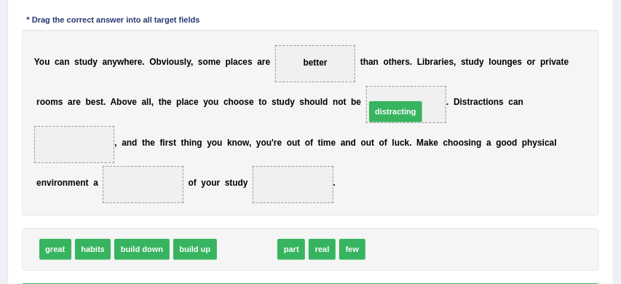
drag, startPoint x: 237, startPoint y: 251, endPoint x: 414, endPoint y: 87, distance: 241.6
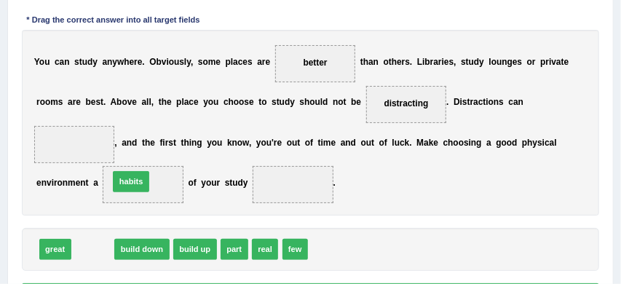
drag, startPoint x: 90, startPoint y: 248, endPoint x: 135, endPoint y: 168, distance: 91.3
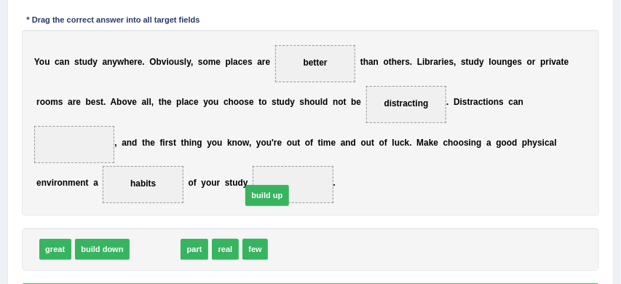
drag, startPoint x: 153, startPoint y: 254, endPoint x: 307, endPoint y: 181, distance: 170.6
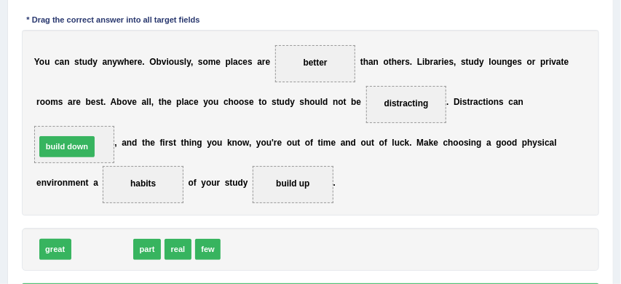
drag, startPoint x: 103, startPoint y: 252, endPoint x: 61, endPoint y: 131, distance: 127.8
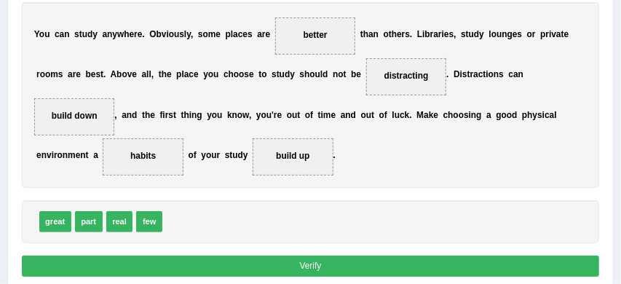
scroll to position [269, 0]
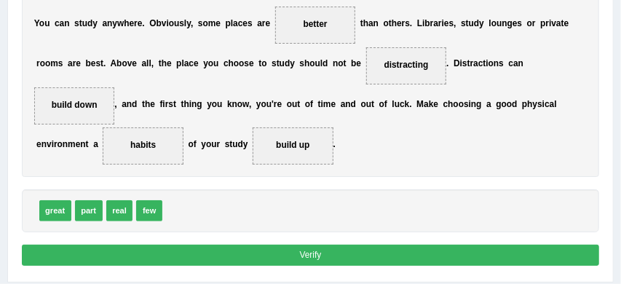
click at [266, 249] on button "Verify" at bounding box center [311, 255] width 578 height 21
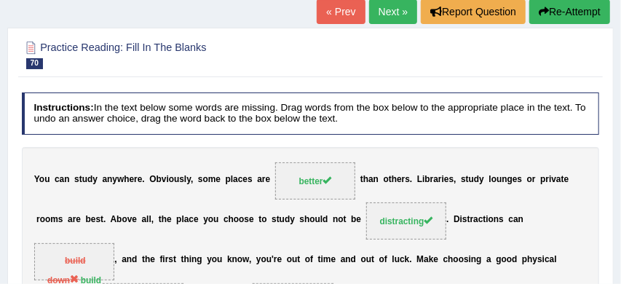
scroll to position [77, 0]
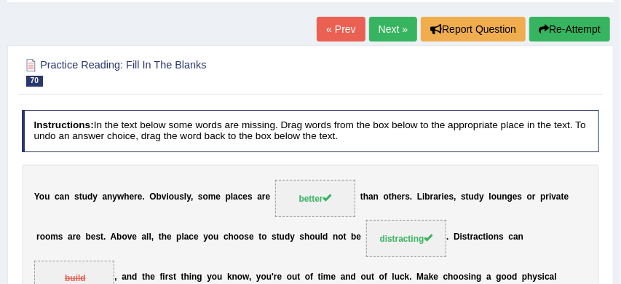
click at [574, 27] on button "Re-Attempt" at bounding box center [569, 29] width 81 height 25
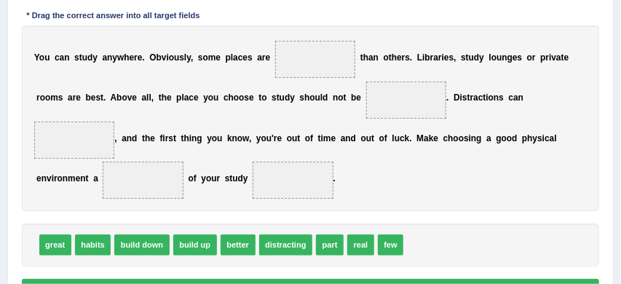
scroll to position [282, 0]
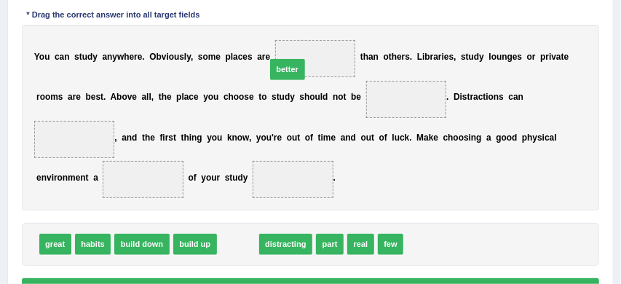
drag, startPoint x: 234, startPoint y: 243, endPoint x: 298, endPoint y: 31, distance: 222.0
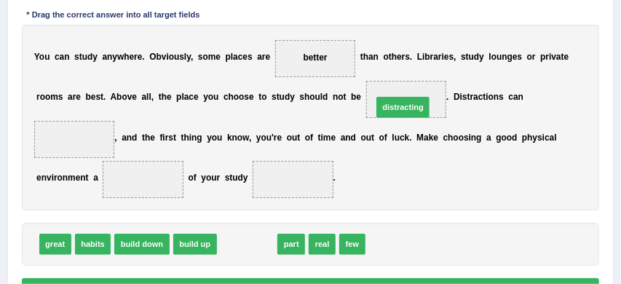
drag, startPoint x: 242, startPoint y: 249, endPoint x: 426, endPoint y: 88, distance: 244.0
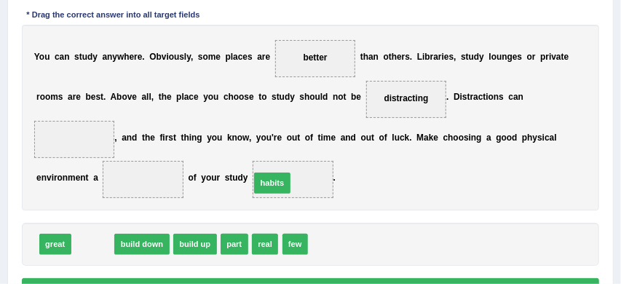
drag, startPoint x: 91, startPoint y: 245, endPoint x: 305, endPoint y: 172, distance: 226.3
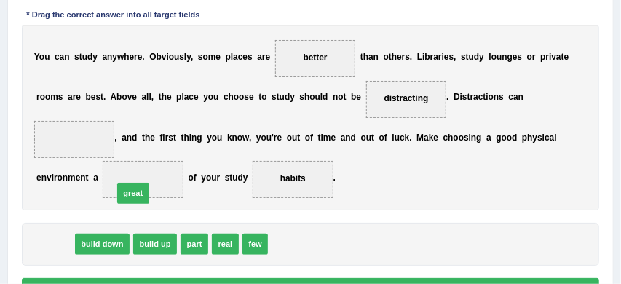
drag, startPoint x: 53, startPoint y: 248, endPoint x: 151, endPoint y: 183, distance: 116.7
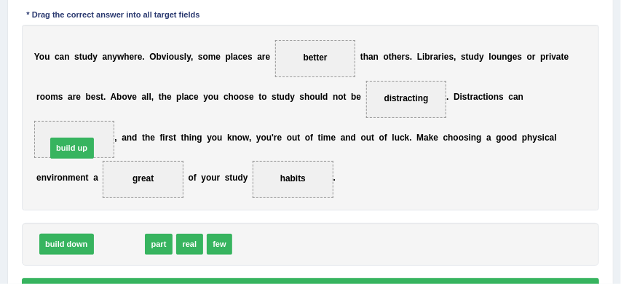
drag, startPoint x: 125, startPoint y: 245, endPoint x: 70, endPoint y: 130, distance: 128.3
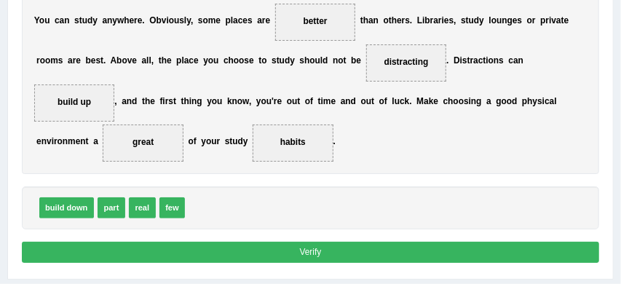
scroll to position [327, 0]
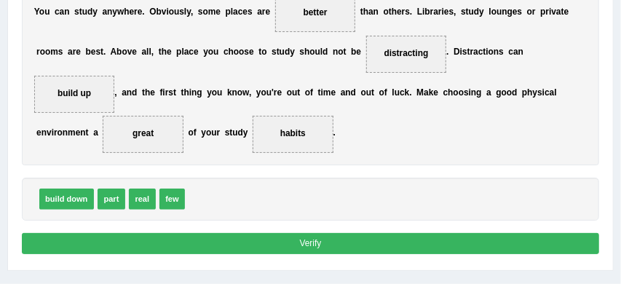
click at [250, 248] on button "Verify" at bounding box center [311, 243] width 578 height 21
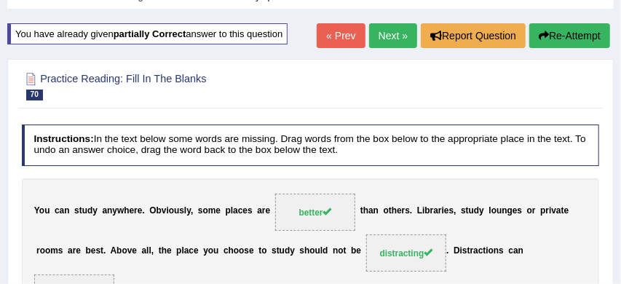
scroll to position [64, 0]
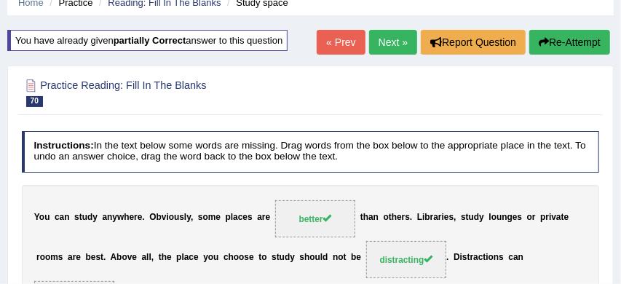
click at [382, 44] on link "Next »" at bounding box center [393, 42] width 48 height 25
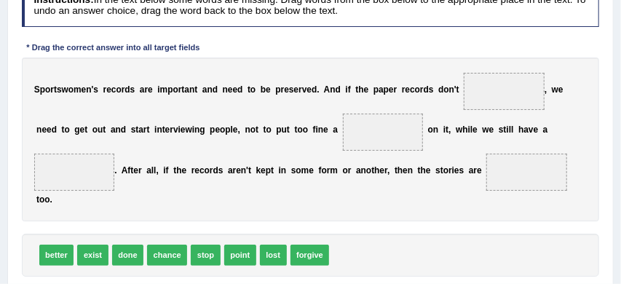
scroll to position [207, 0]
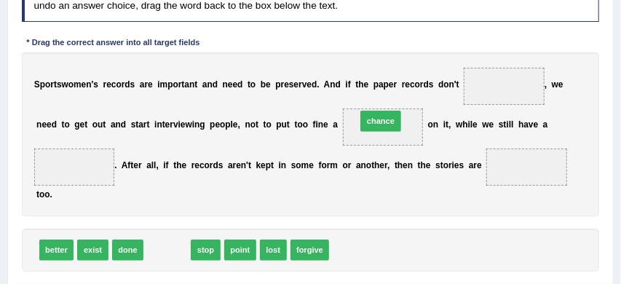
drag, startPoint x: 167, startPoint y: 251, endPoint x: 420, endPoint y: 100, distance: 294.5
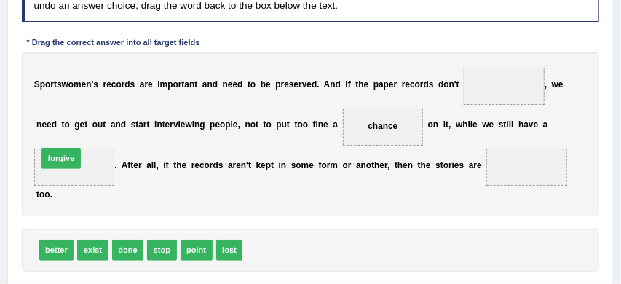
drag, startPoint x: 264, startPoint y: 250, endPoint x: 26, endPoint y: 149, distance: 259.0
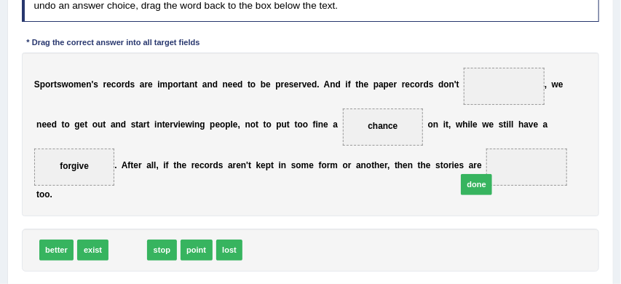
drag, startPoint x: 128, startPoint y: 249, endPoint x: 539, endPoint y: 172, distance: 417.8
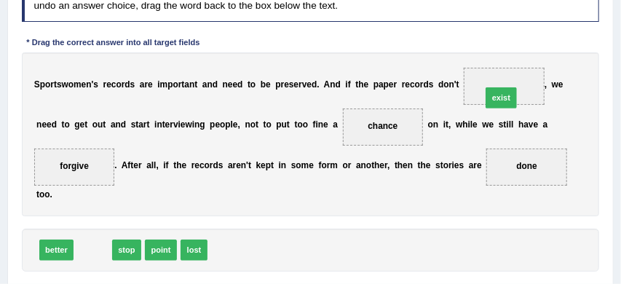
drag, startPoint x: 87, startPoint y: 253, endPoint x: 569, endPoint y: 72, distance: 514.0
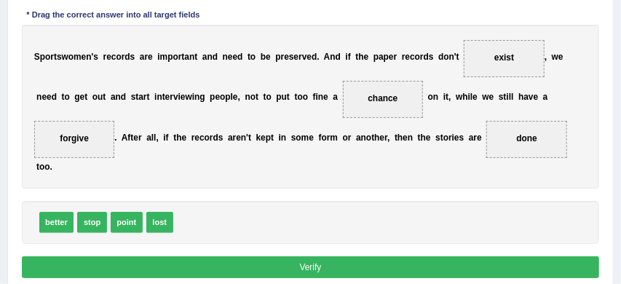
scroll to position [236, 0]
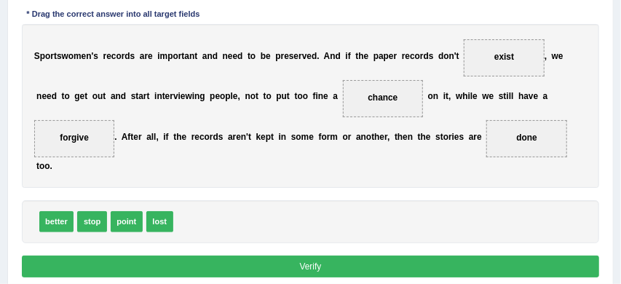
click at [397, 264] on button "Verify" at bounding box center [311, 266] width 578 height 21
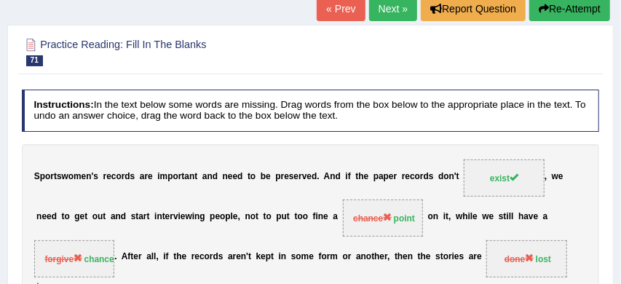
scroll to position [71, 0]
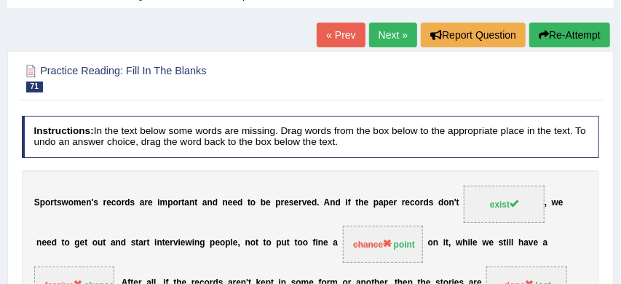
click at [593, 31] on button "Re-Attempt" at bounding box center [569, 35] width 81 height 25
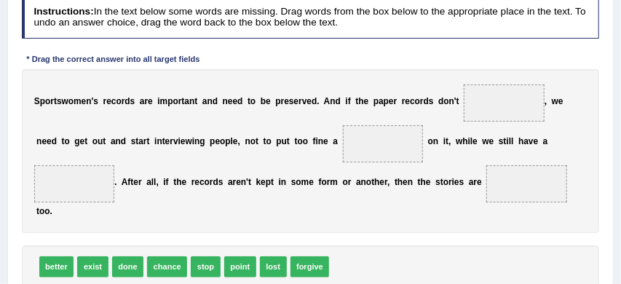
scroll to position [237, 0]
drag, startPoint x: 90, startPoint y: 266, endPoint x: 563, endPoint y: 69, distance: 513.1
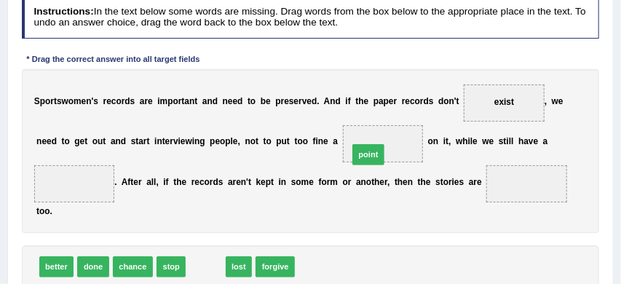
drag, startPoint x: 202, startPoint y: 265, endPoint x: 403, endPoint y: 133, distance: 240.3
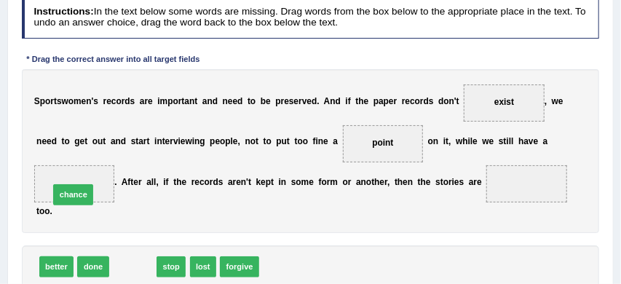
drag, startPoint x: 137, startPoint y: 266, endPoint x: 67, endPoint y: 179, distance: 111.9
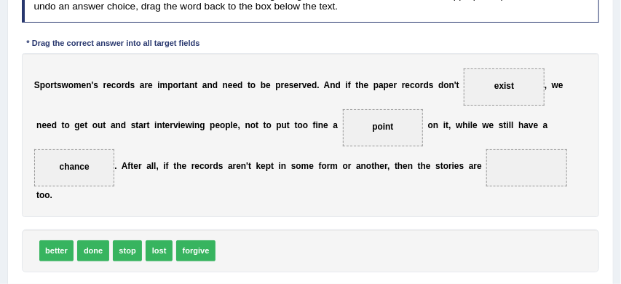
scroll to position [254, 0]
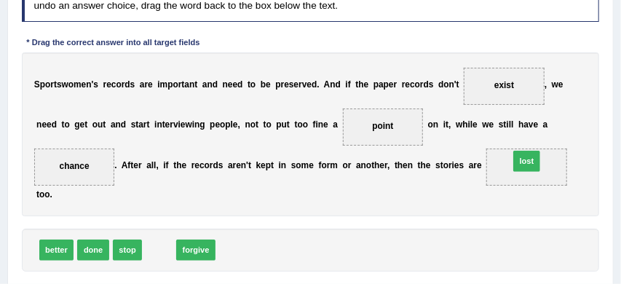
drag, startPoint x: 150, startPoint y: 253, endPoint x: 583, endPoint y: 149, distance: 445.5
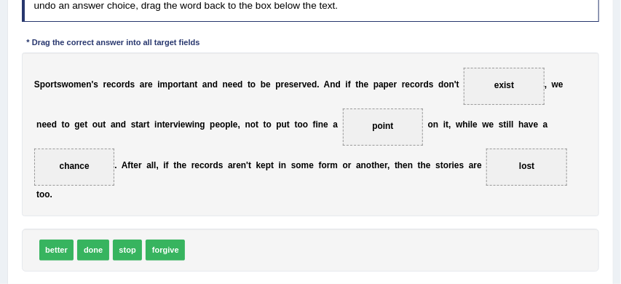
scroll to position [284, 0]
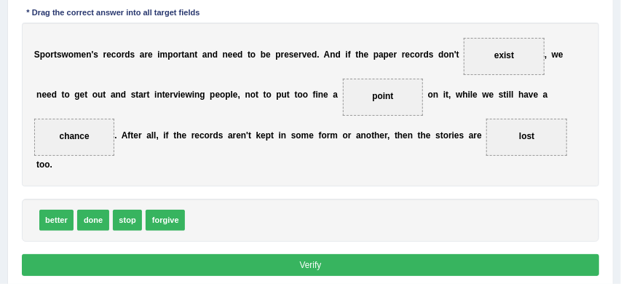
click at [447, 264] on button "Verify" at bounding box center [311, 264] width 578 height 21
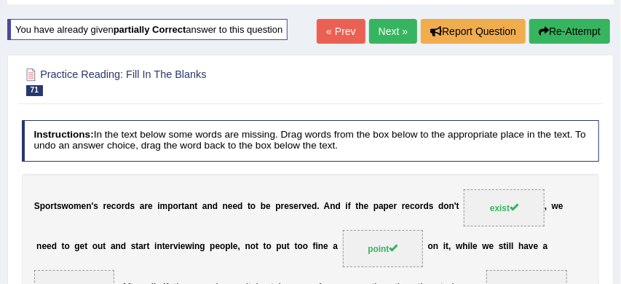
scroll to position [72, 0]
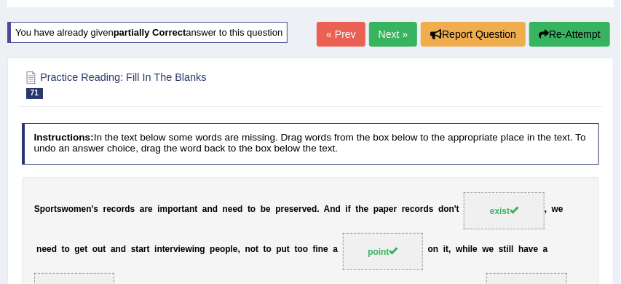
click at [390, 36] on link "Next »" at bounding box center [393, 34] width 48 height 25
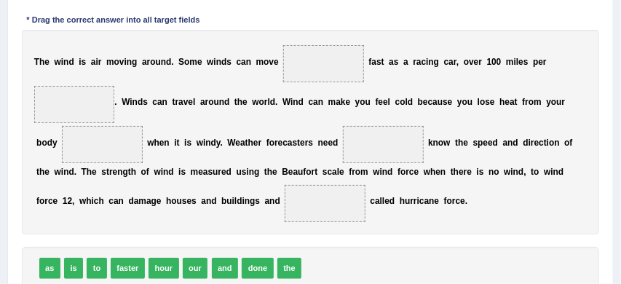
scroll to position [231, 0]
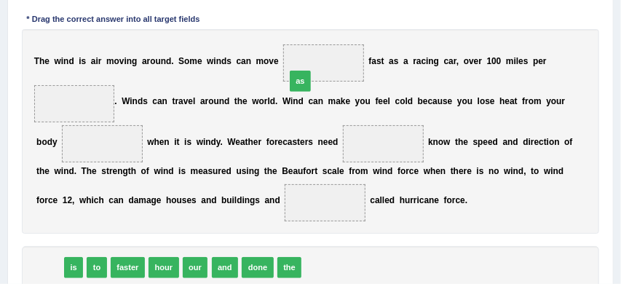
drag, startPoint x: 50, startPoint y: 269, endPoint x: 366, endPoint y: 36, distance: 393.0
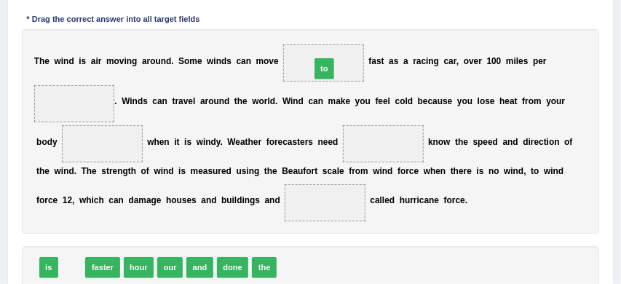
drag, startPoint x: 69, startPoint y: 266, endPoint x: 366, endPoint y: 33, distance: 377.9
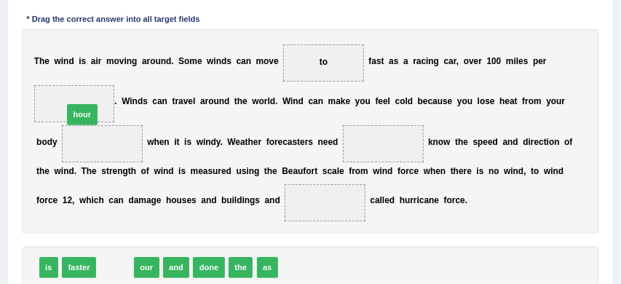
drag, startPoint x: 119, startPoint y: 265, endPoint x: 81, endPoint y: 79, distance: 189.6
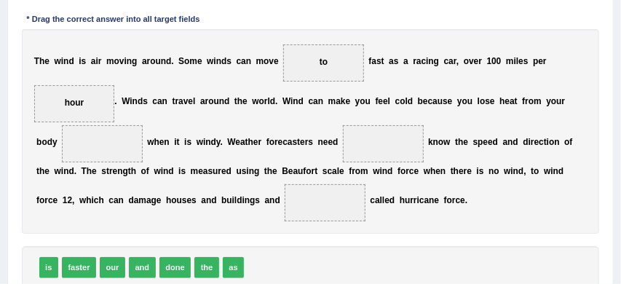
scroll to position [240, 0]
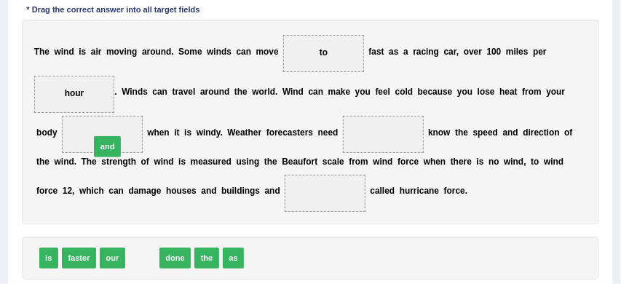
drag, startPoint x: 144, startPoint y: 258, endPoint x: 103, endPoint y: 127, distance: 137.2
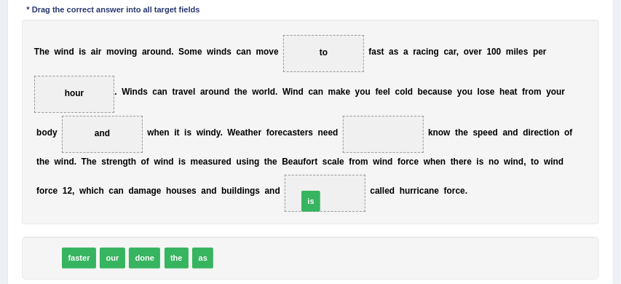
drag, startPoint x: 47, startPoint y: 261, endPoint x: 358, endPoint y: 194, distance: 318.7
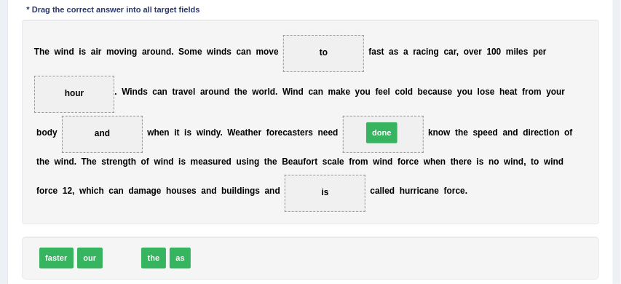
drag, startPoint x: 124, startPoint y: 258, endPoint x: 430, endPoint y: 111, distance: 339.3
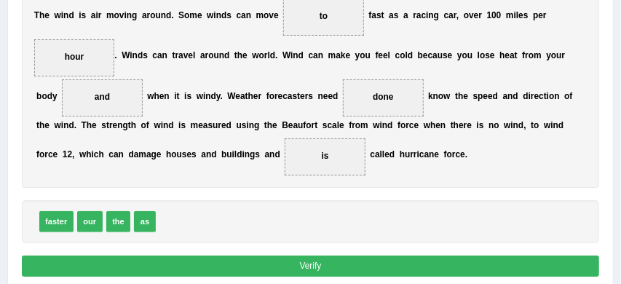
scroll to position [278, 0]
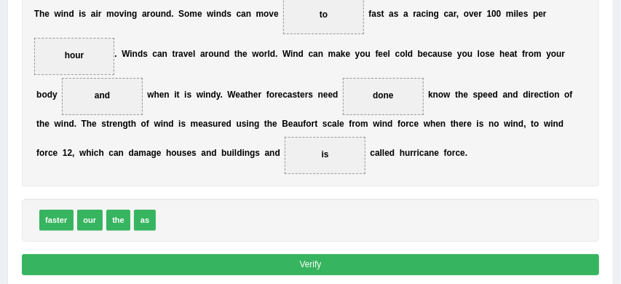
click at [355, 265] on button "Verify" at bounding box center [311, 264] width 578 height 21
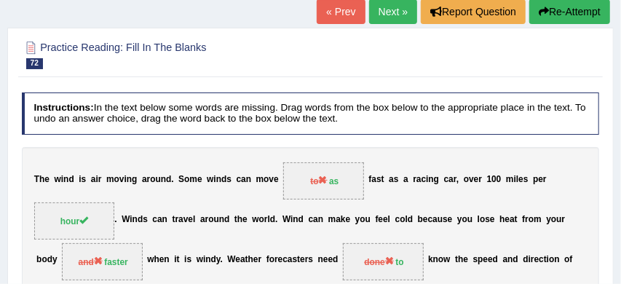
scroll to position [85, 0]
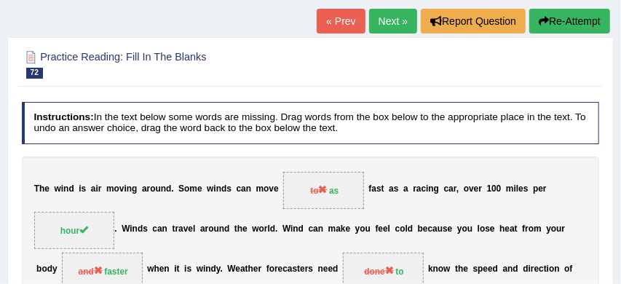
click at [574, 15] on button "Re-Attempt" at bounding box center [569, 21] width 81 height 25
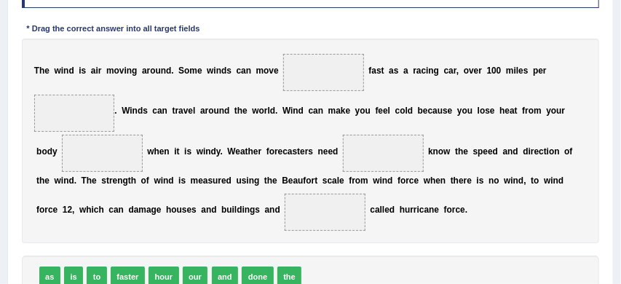
scroll to position [277, 0]
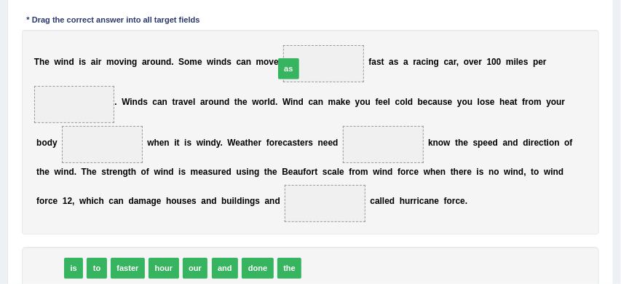
drag, startPoint x: 48, startPoint y: 266, endPoint x: 355, endPoint y: 26, distance: 389.5
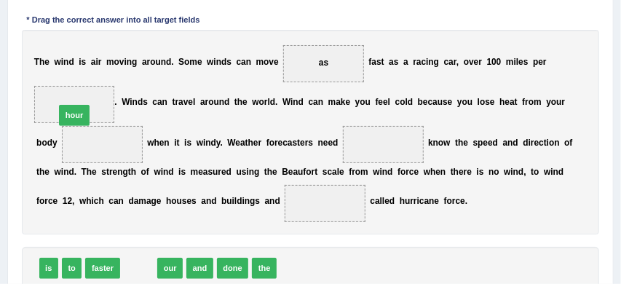
drag, startPoint x: 137, startPoint y: 267, endPoint x: 60, endPoint y: 86, distance: 196.7
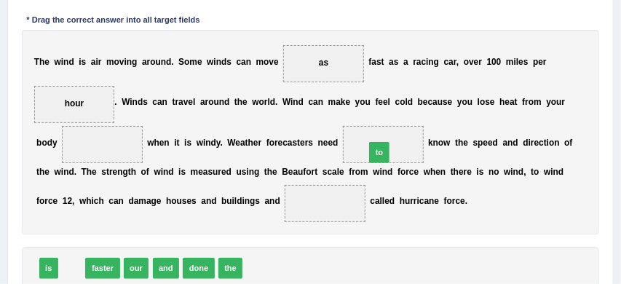
drag, startPoint x: 68, startPoint y: 267, endPoint x: 430, endPoint y: 131, distance: 386.6
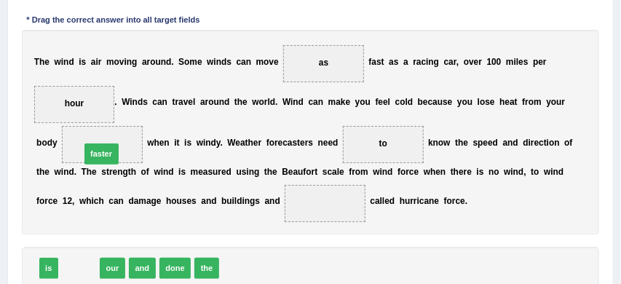
drag, startPoint x: 79, startPoint y: 267, endPoint x: 106, endPoint y: 132, distance: 137.2
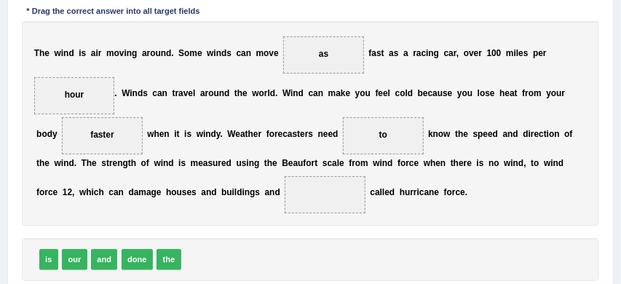
scroll to position [286, 0]
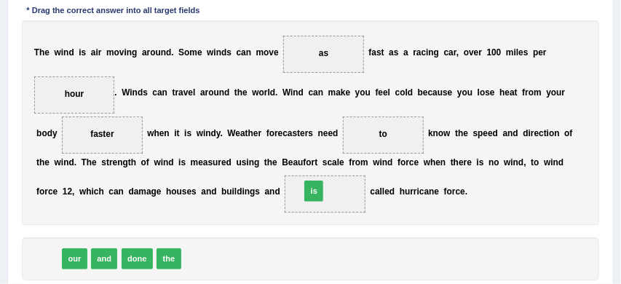
drag, startPoint x: 45, startPoint y: 258, endPoint x: 358, endPoint y: 181, distance: 322.6
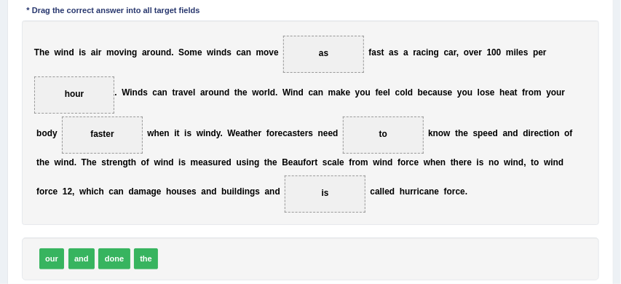
scroll to position [325, 0]
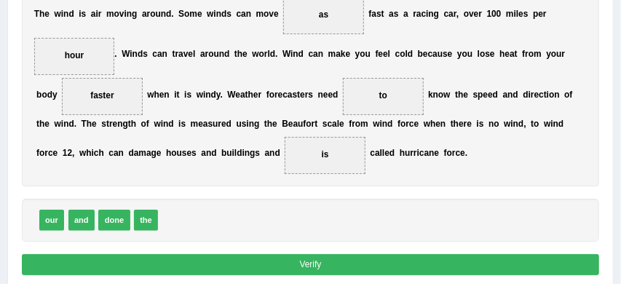
click at [411, 264] on button "Verify" at bounding box center [311, 264] width 578 height 21
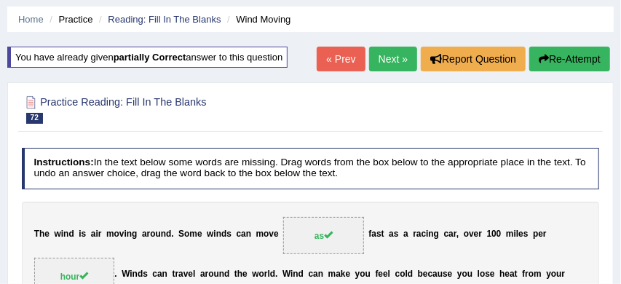
scroll to position [42, 0]
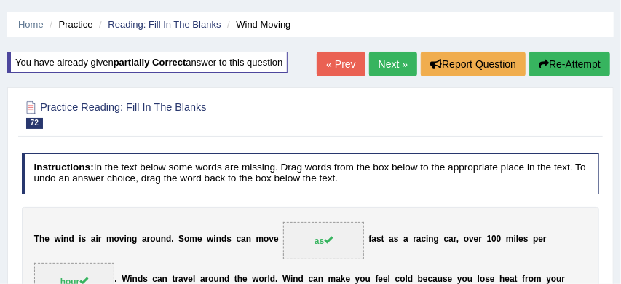
click at [385, 63] on link "Next »" at bounding box center [393, 64] width 48 height 25
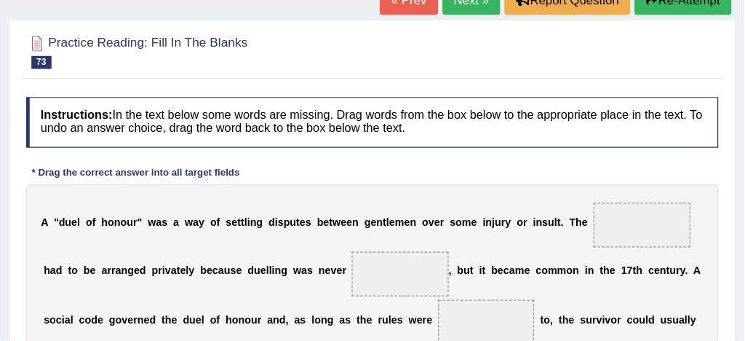
scroll to position [106, 0]
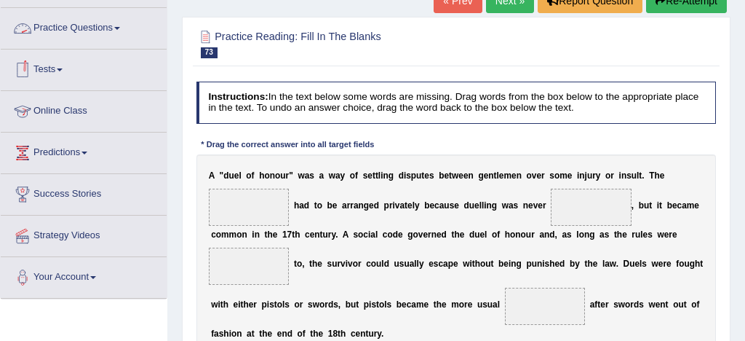
click at [106, 28] on link "Practice Questions" at bounding box center [84, 26] width 166 height 36
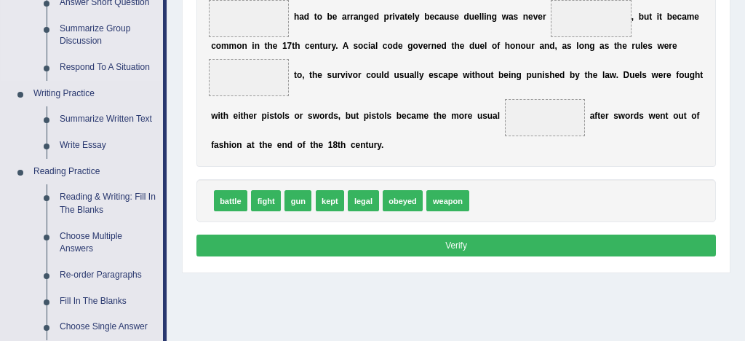
scroll to position [298, 0]
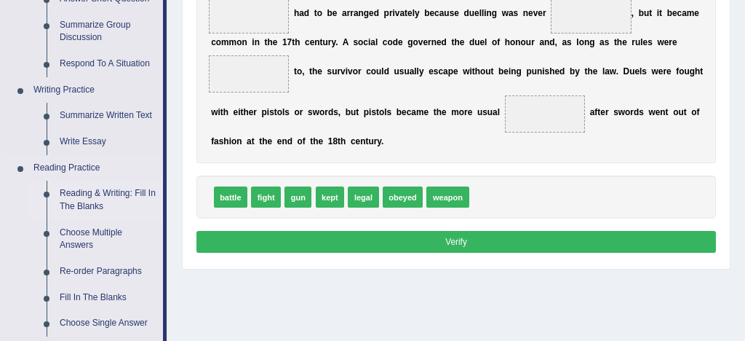
click at [122, 191] on link "Reading & Writing: Fill In The Blanks" at bounding box center [108, 200] width 110 height 39
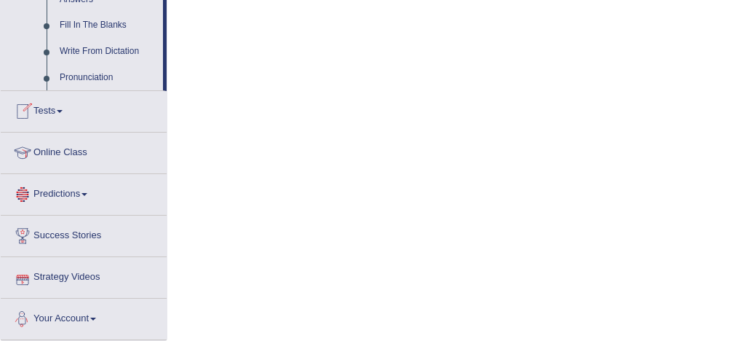
scroll to position [855, 0]
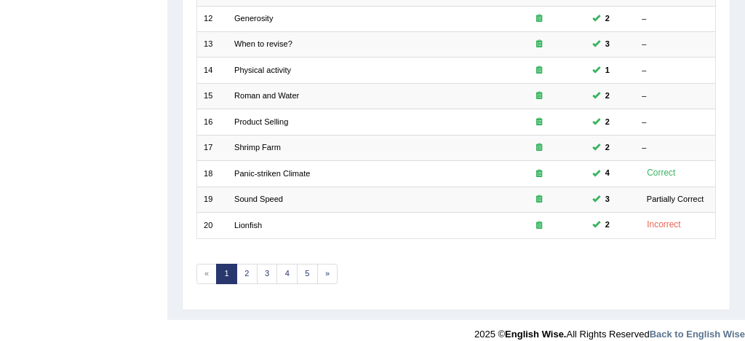
scroll to position [498, 0]
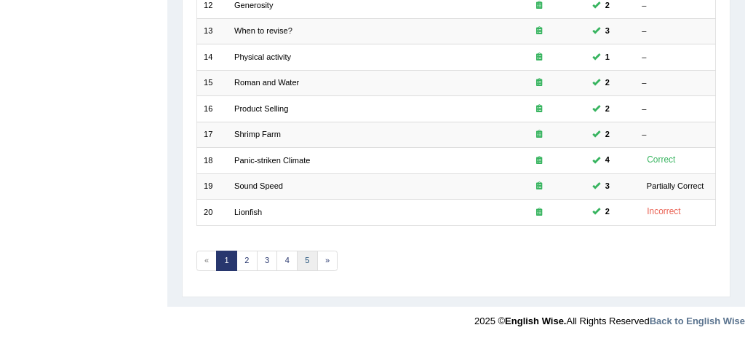
click at [306, 256] on link "5" at bounding box center [307, 260] width 21 height 20
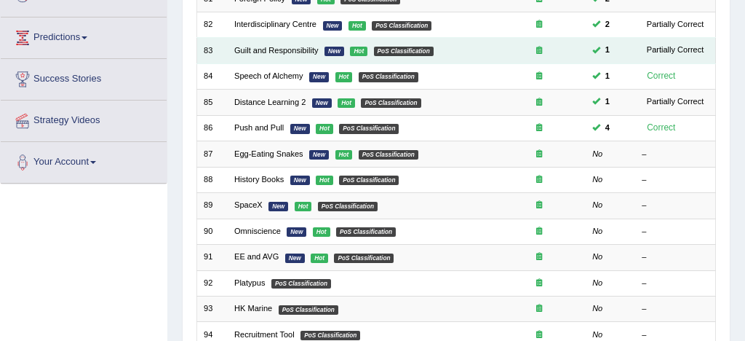
scroll to position [218, 0]
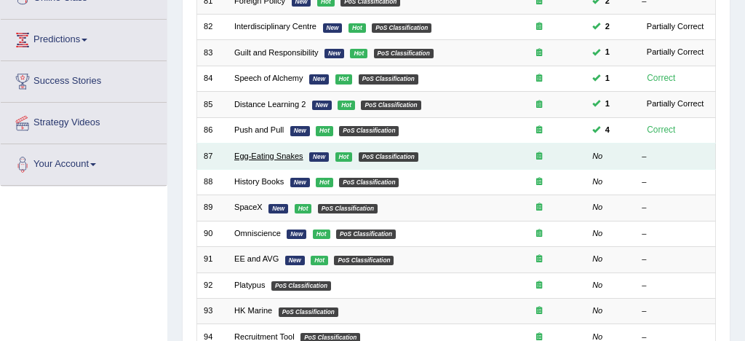
click at [243, 157] on link "Egg-Eating Snakes" at bounding box center [268, 155] width 69 height 9
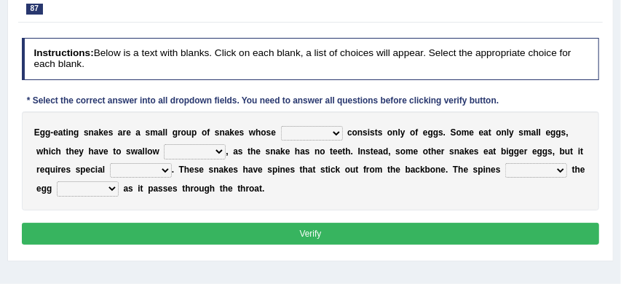
scroll to position [151, 0]
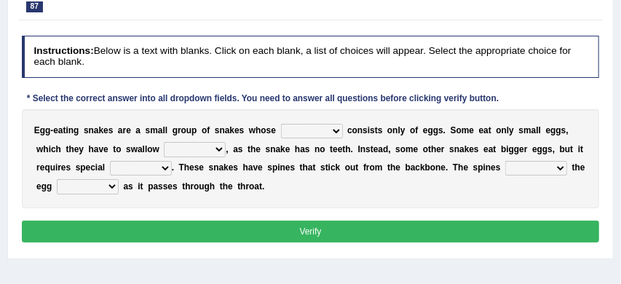
click at [338, 131] on select "food diet meals serves" at bounding box center [312, 131] width 62 height 15
select select "meals"
click at [221, 146] on select "whole hole full complete" at bounding box center [195, 149] width 62 height 15
select select "whole"
click at [165, 166] on select "effects prospects refines treatment" at bounding box center [141, 168] width 62 height 15
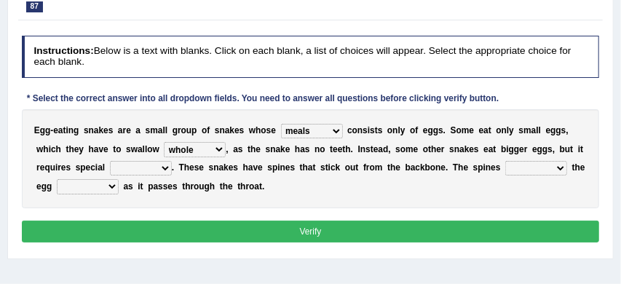
click at [562, 168] on select "breaks supports rages crack" at bounding box center [536, 168] width 62 height 15
select select "breaks"
click at [114, 186] on select "takes open brings close" at bounding box center [88, 186] width 62 height 15
select select "open"
click at [164, 167] on select "effects prospects refines treatment" at bounding box center [141, 168] width 62 height 15
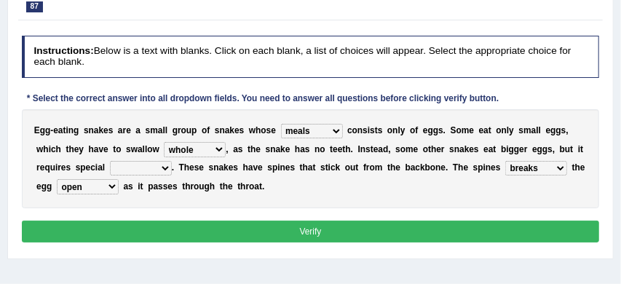
select select "treatment"
click at [217, 235] on button "Verify" at bounding box center [311, 231] width 578 height 21
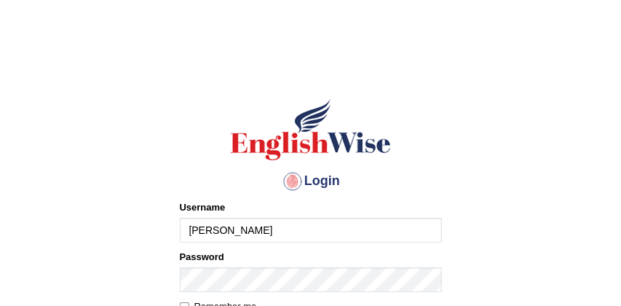
type input "sabitra"
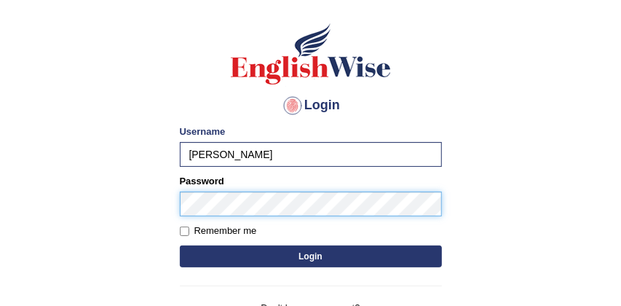
scroll to position [80, 0]
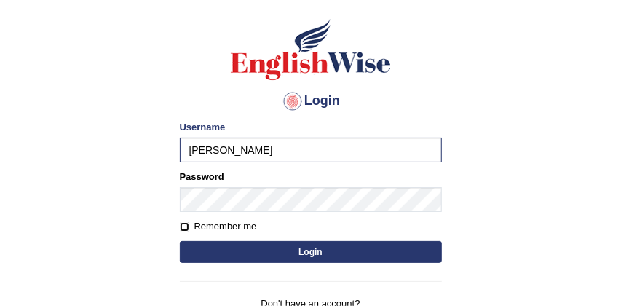
click at [183, 223] on input "Remember me" at bounding box center [184, 226] width 9 height 9
checkbox input "true"
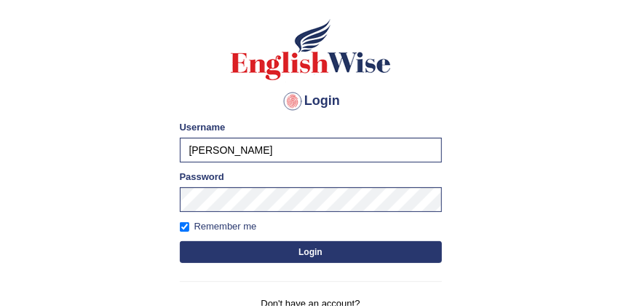
click at [293, 248] on button "Login" at bounding box center [311, 252] width 262 height 22
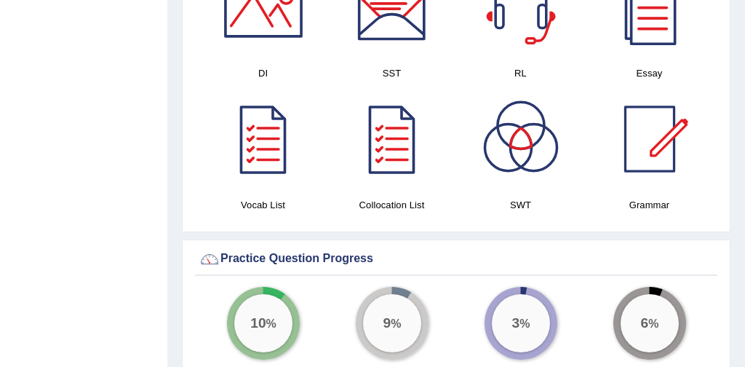
scroll to position [968, 0]
click at [397, 151] on div at bounding box center [392, 138] width 102 height 102
